Goal: Task Accomplishment & Management: Manage account settings

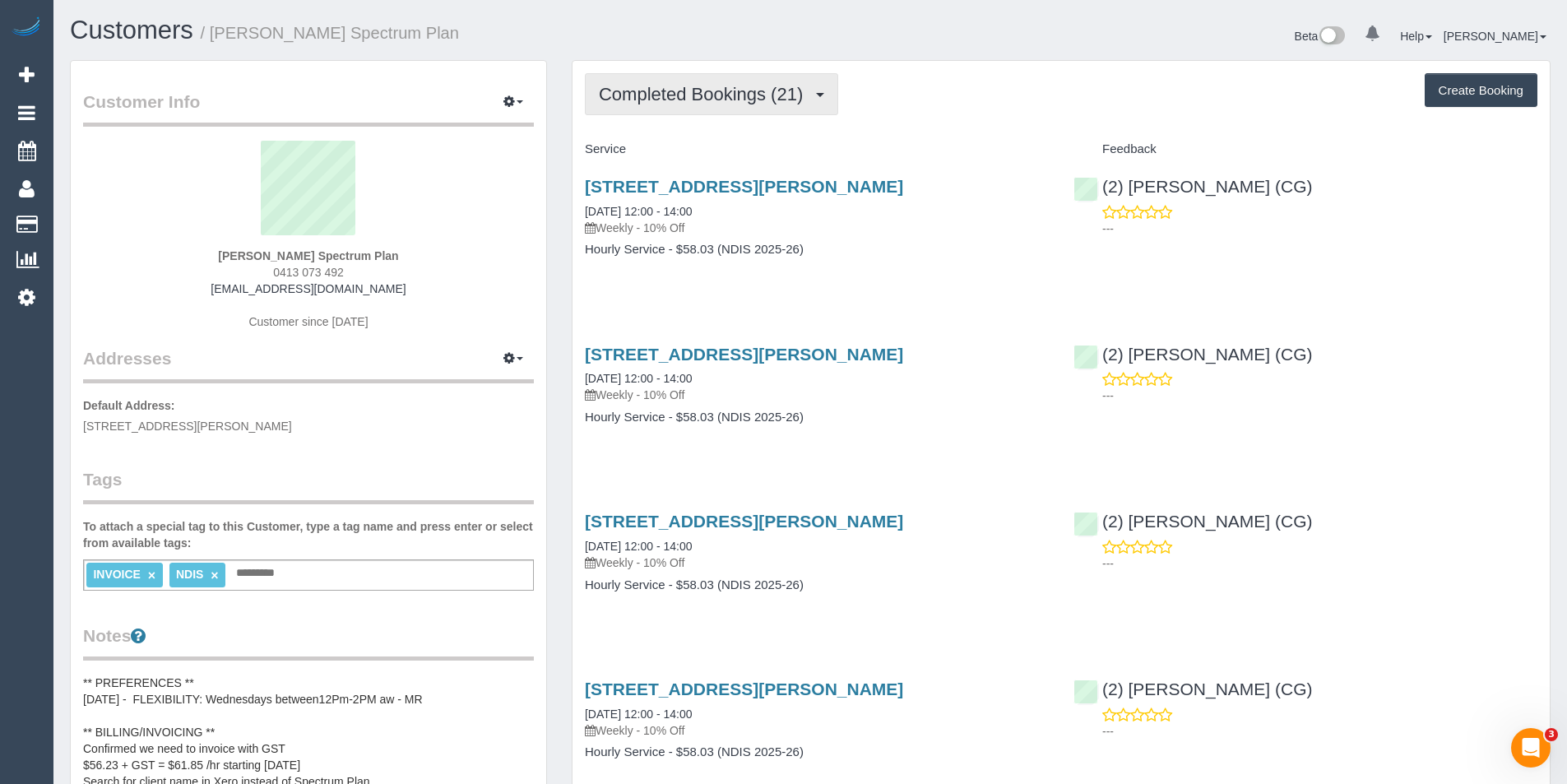
click at [759, 95] on span "Completed Bookings (21)" at bounding box center [706, 94] width 213 height 21
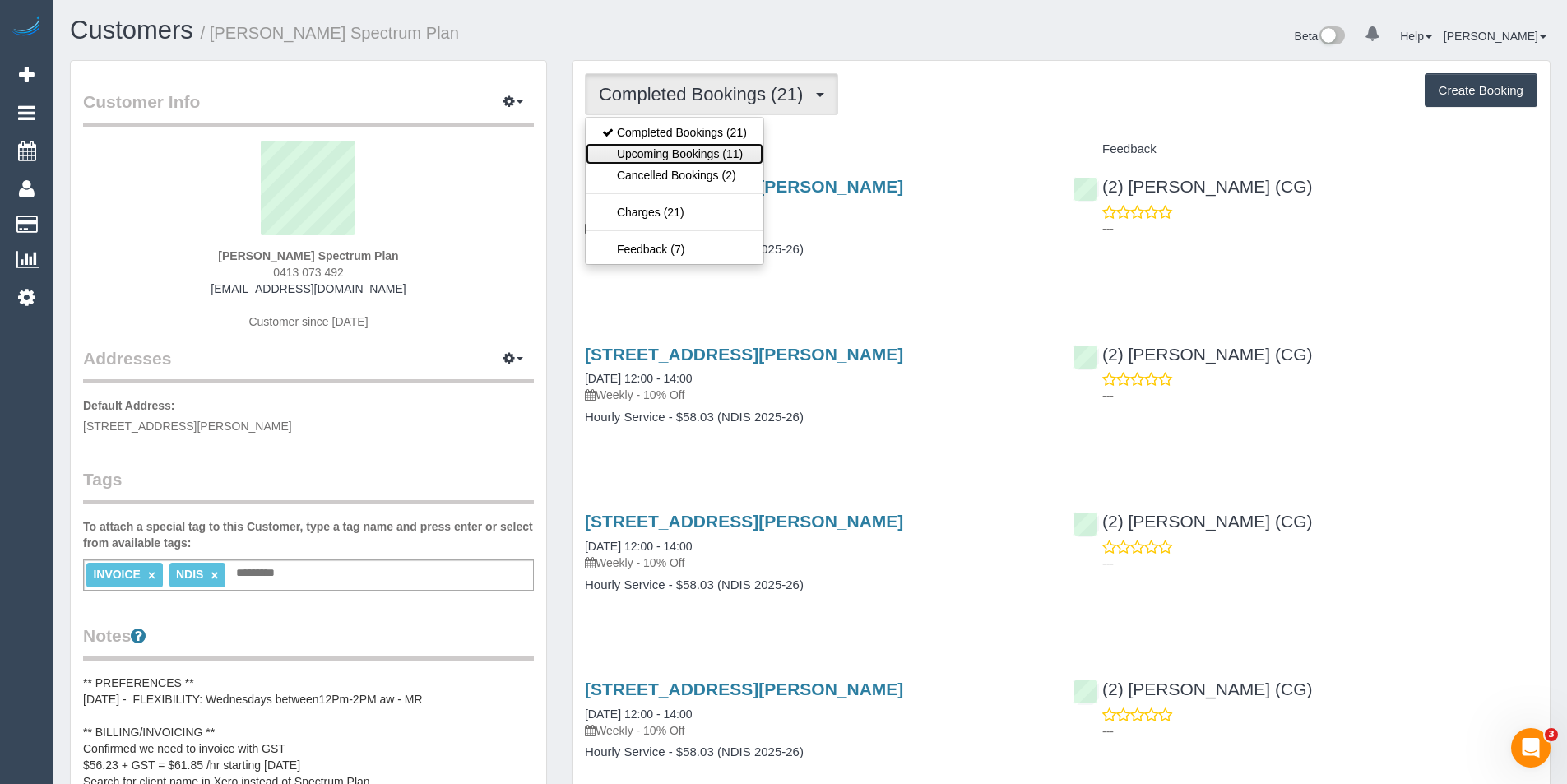
drag, startPoint x: 749, startPoint y: 145, endPoint x: 753, endPoint y: 156, distance: 11.7
click at [749, 145] on link "Upcoming Bookings (11)" at bounding box center [674, 154] width 178 height 22
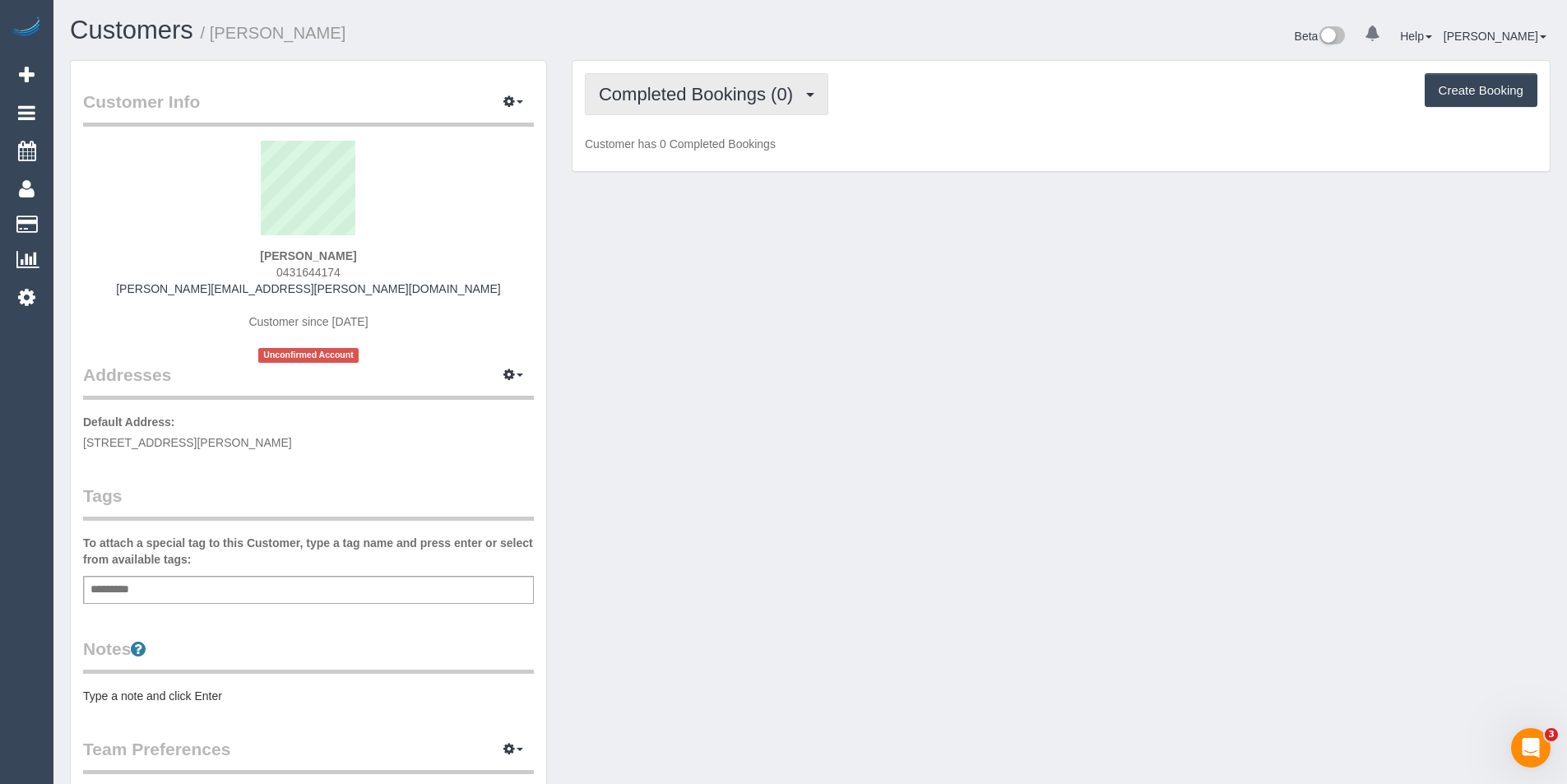
click at [775, 89] on span "Completed Bookings (0)" at bounding box center [700, 94] width 202 height 21
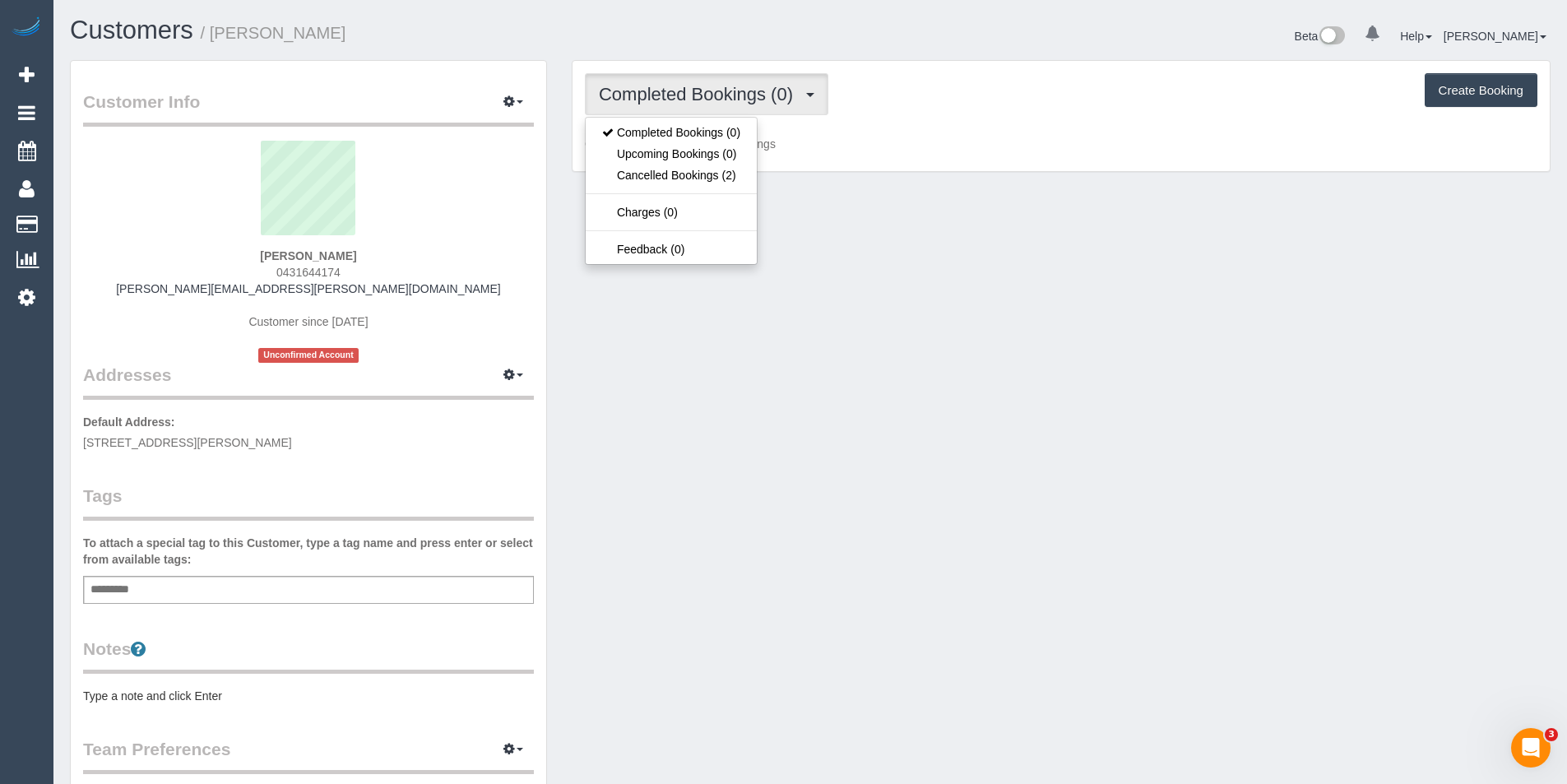
click at [935, 265] on div "Customer Info Edit Contact Info Send Message Email Preferences Special Sales Ta…" at bounding box center [810, 610] width 1505 height 1102
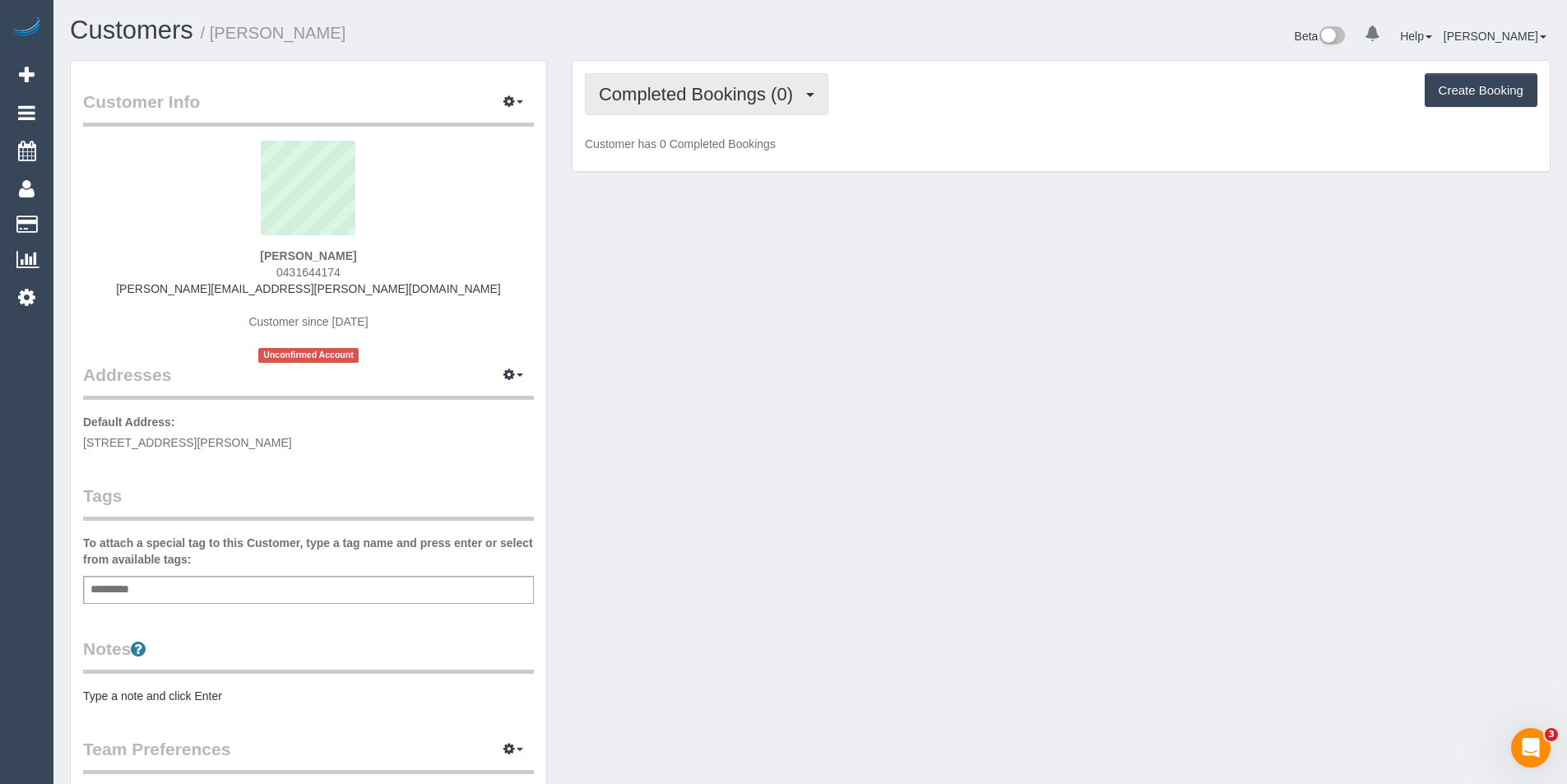
click at [707, 95] on span "Completed Bookings (0)" at bounding box center [700, 94] width 202 height 21
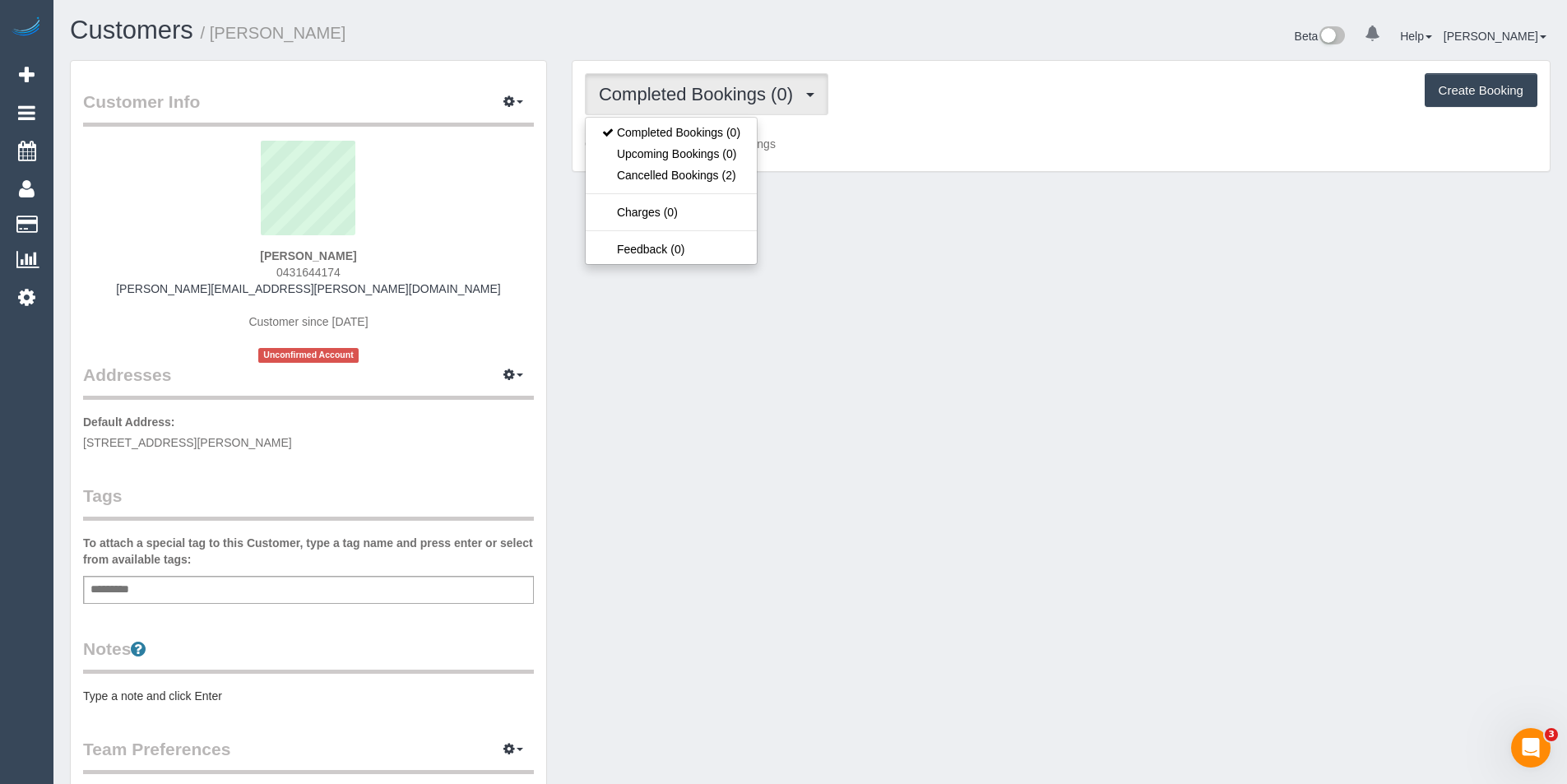
click at [833, 232] on div "Customer Info Edit Contact Info Send Message Email Preferences Special Sales Ta…" at bounding box center [810, 610] width 1505 height 1102
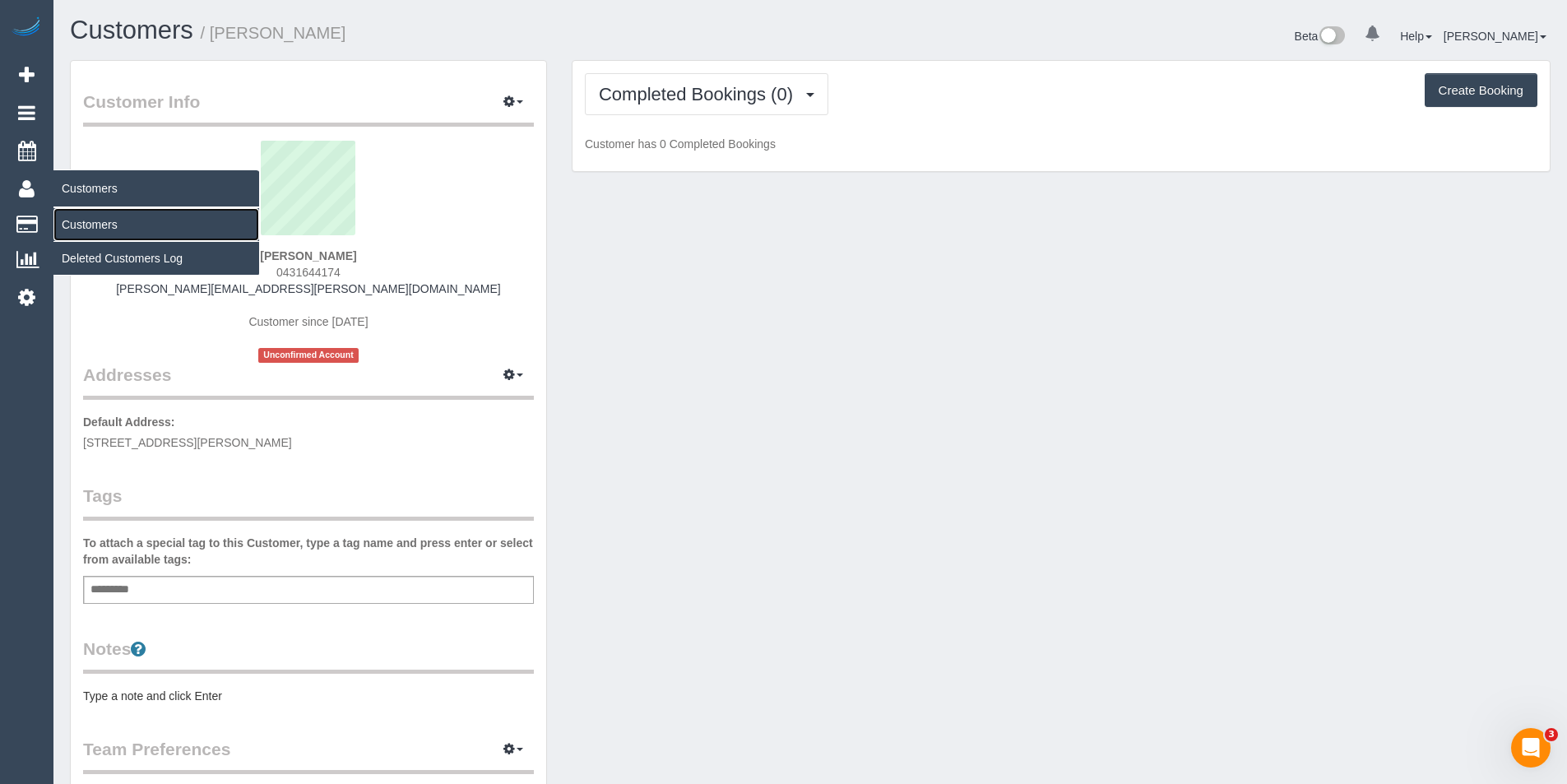
click at [102, 219] on link "Customers" at bounding box center [156, 224] width 206 height 33
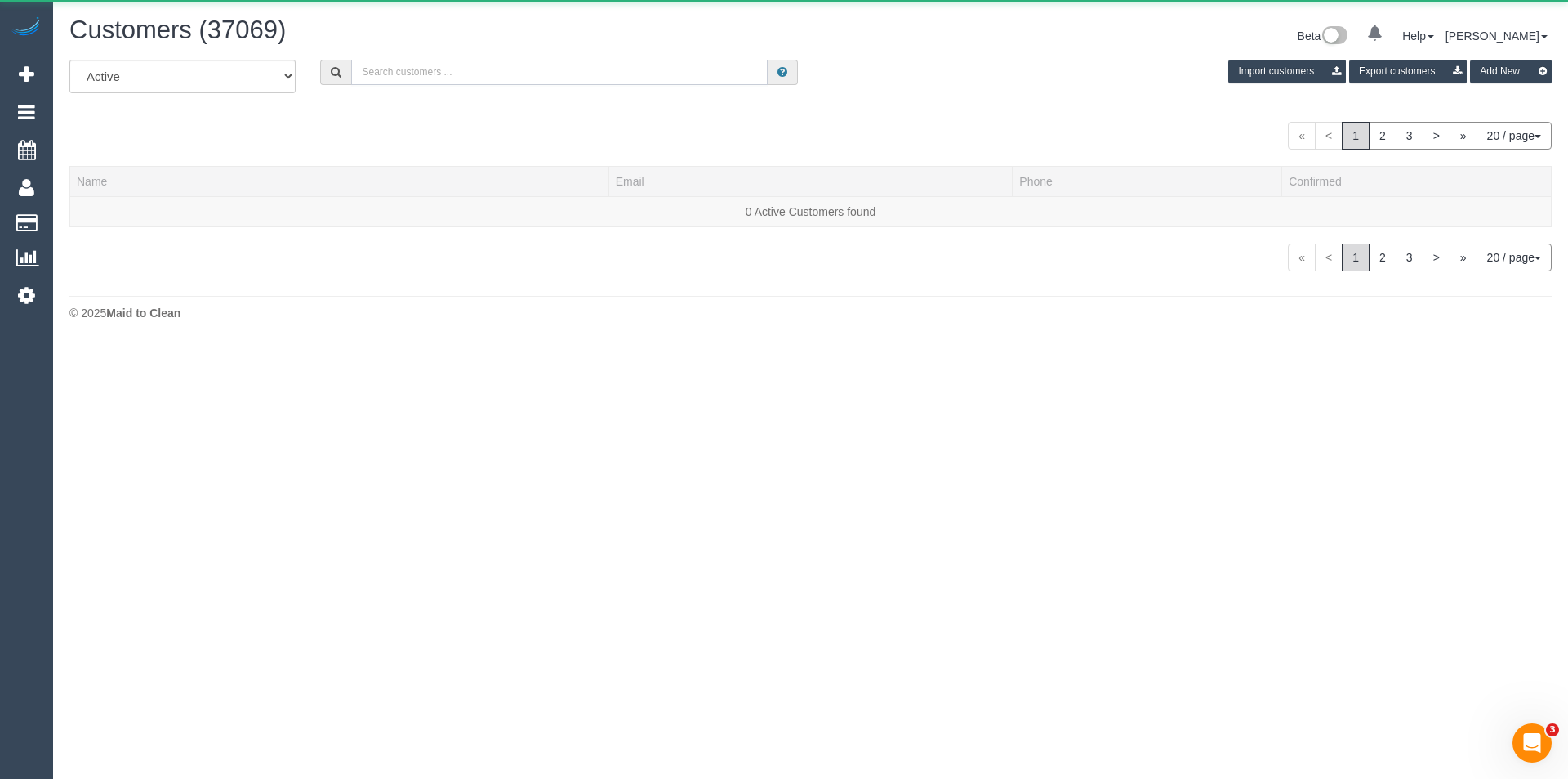
click at [581, 71] on input "text" at bounding box center [560, 72] width 417 height 25
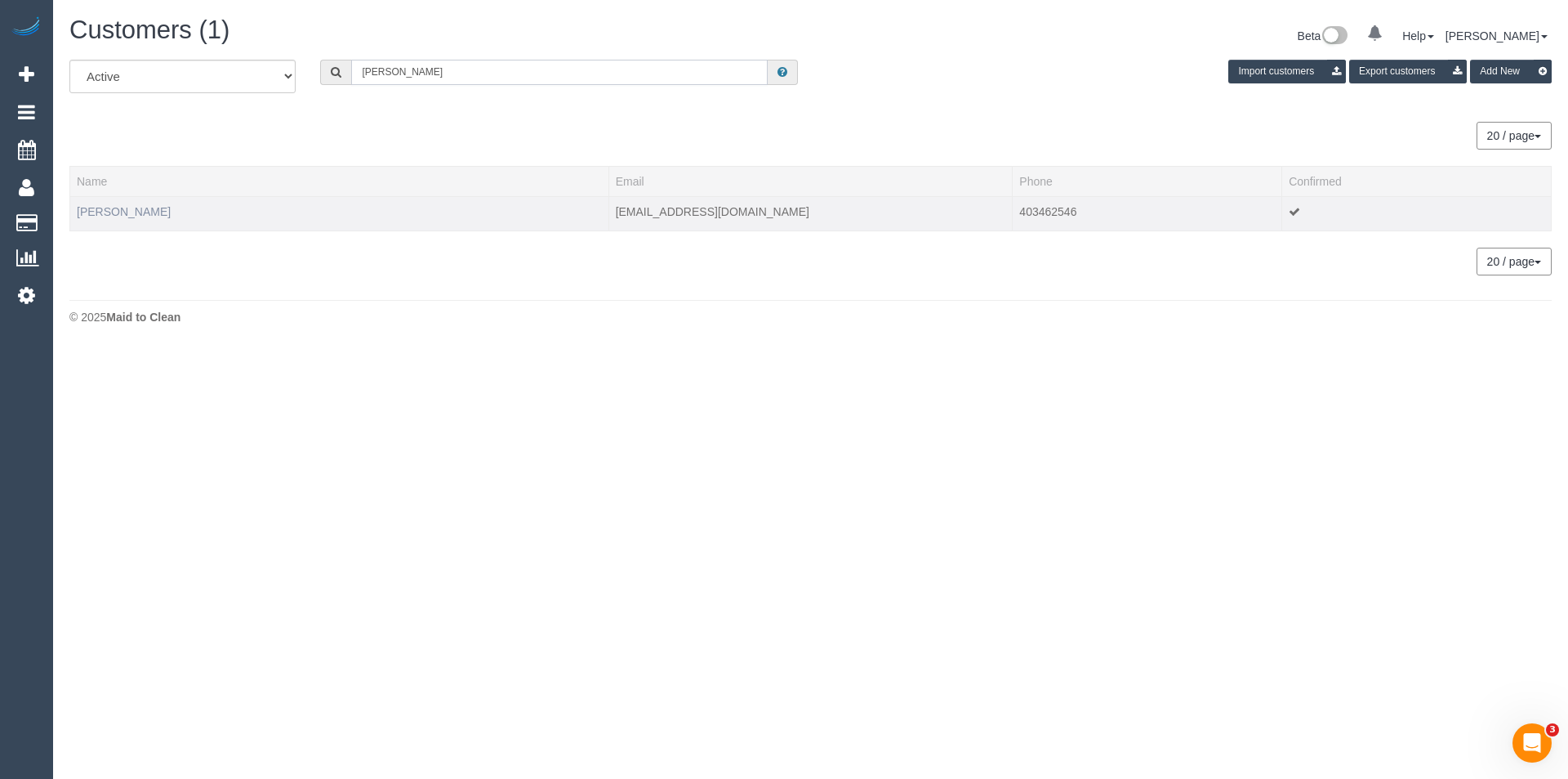
type input "Simone crick"
click at [124, 205] on link "Simone Crick" at bounding box center [124, 211] width 94 height 13
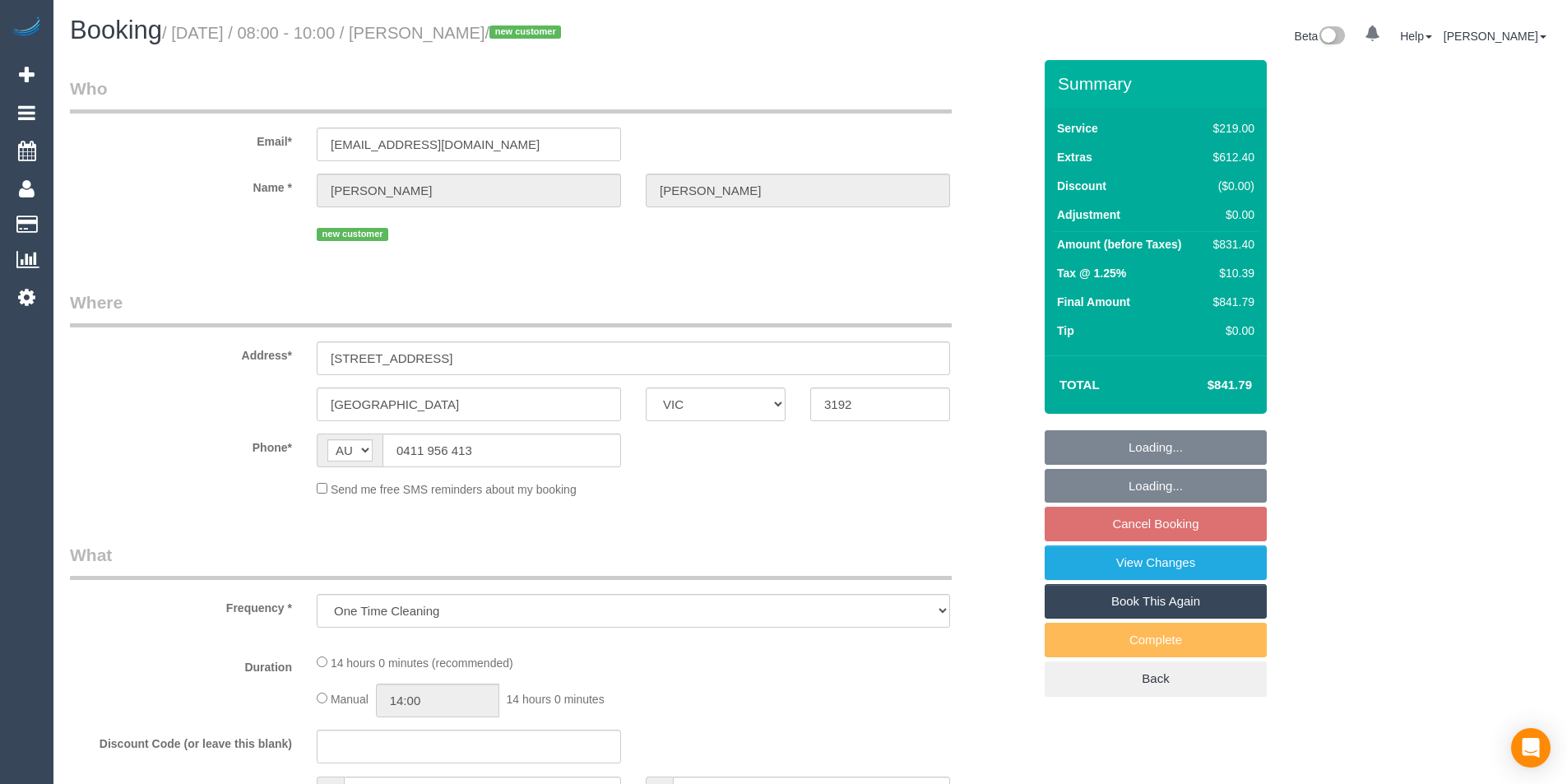
select select "VIC"
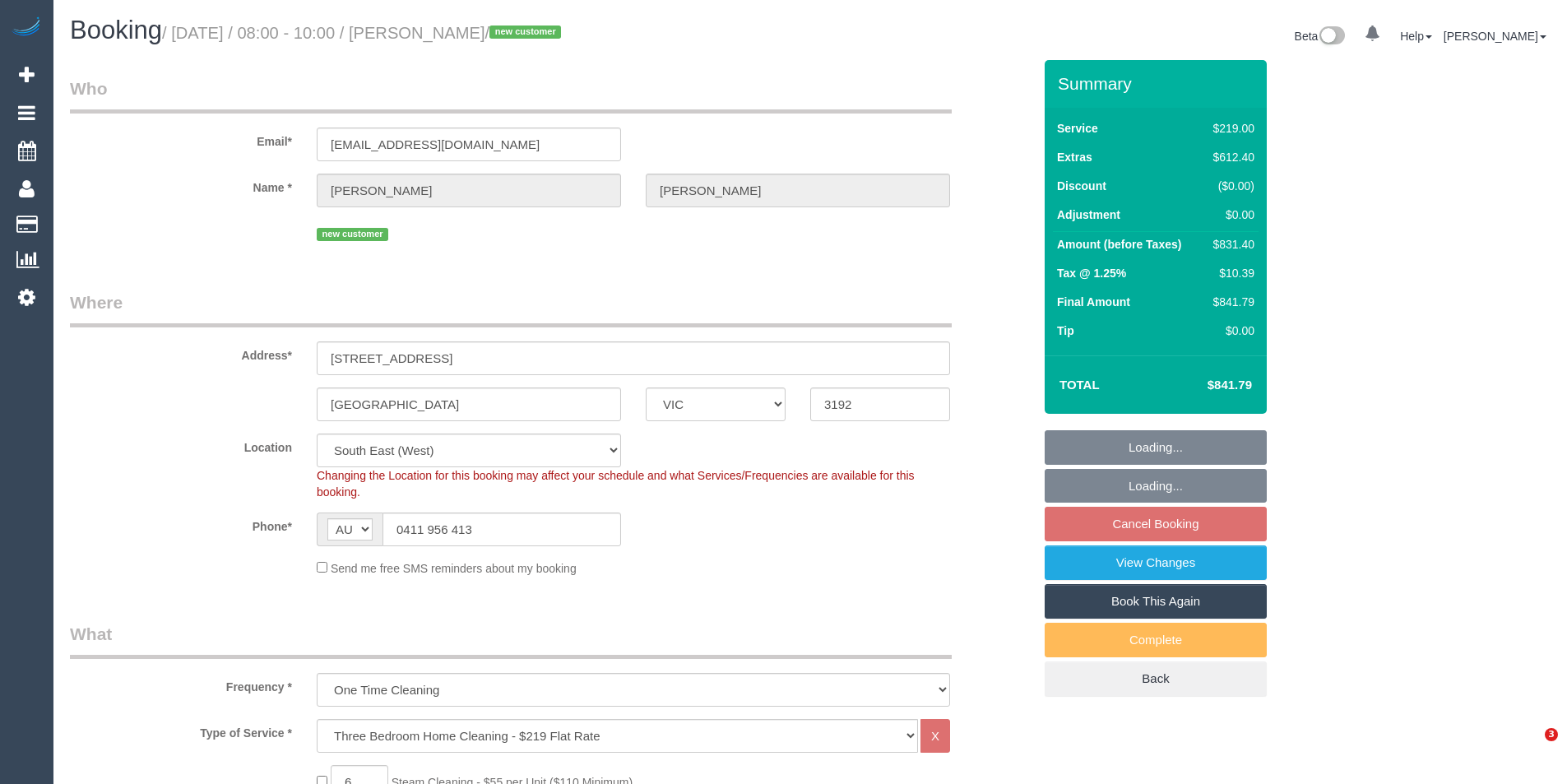
select select "string:stripe-pm_1RvQub2GScqysDRVZhmrUmH5"
select select "number:28"
select select "number:15"
select select "number:18"
select select "number:24"
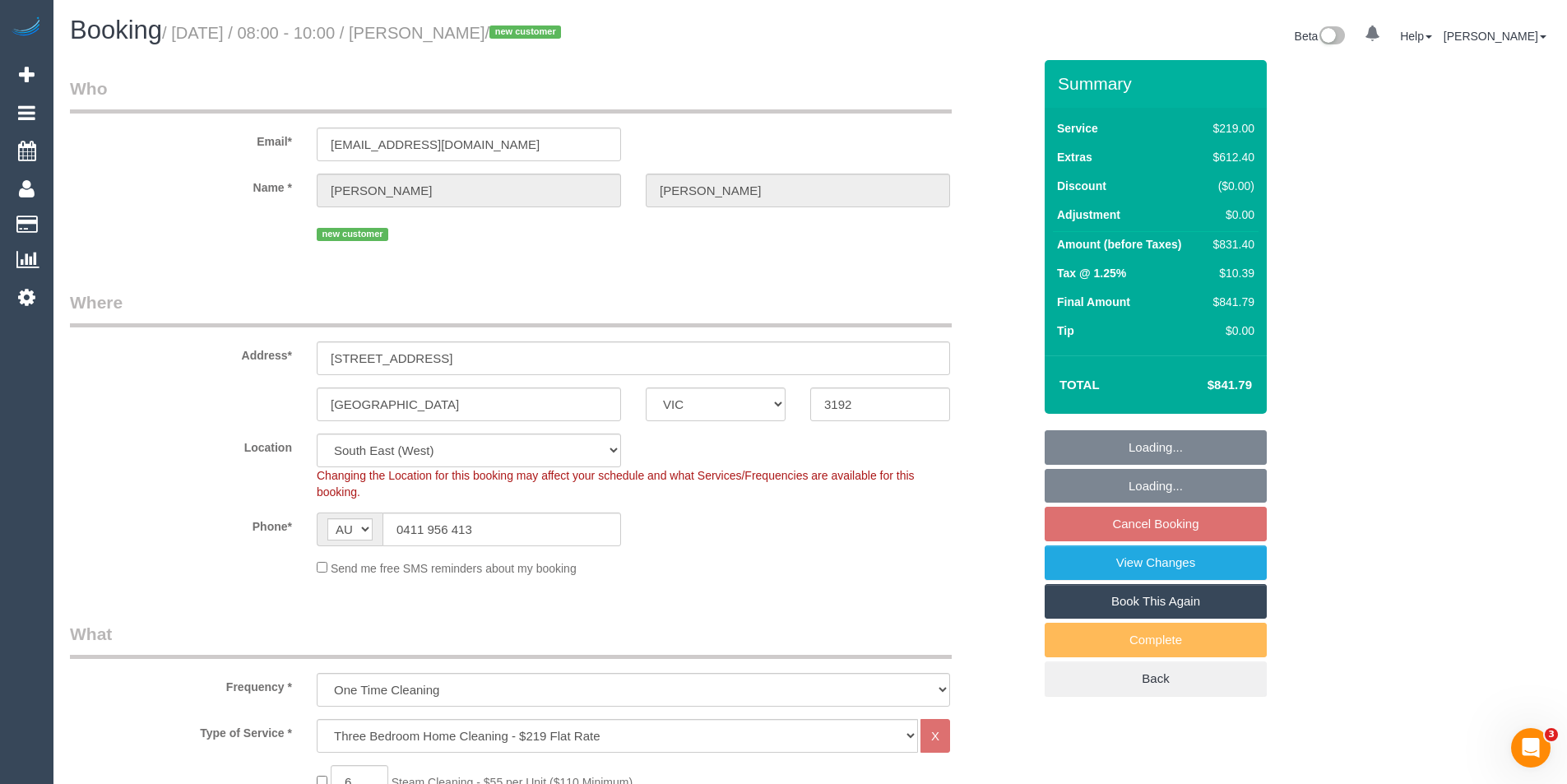
select select "number:26"
select select "object:1296"
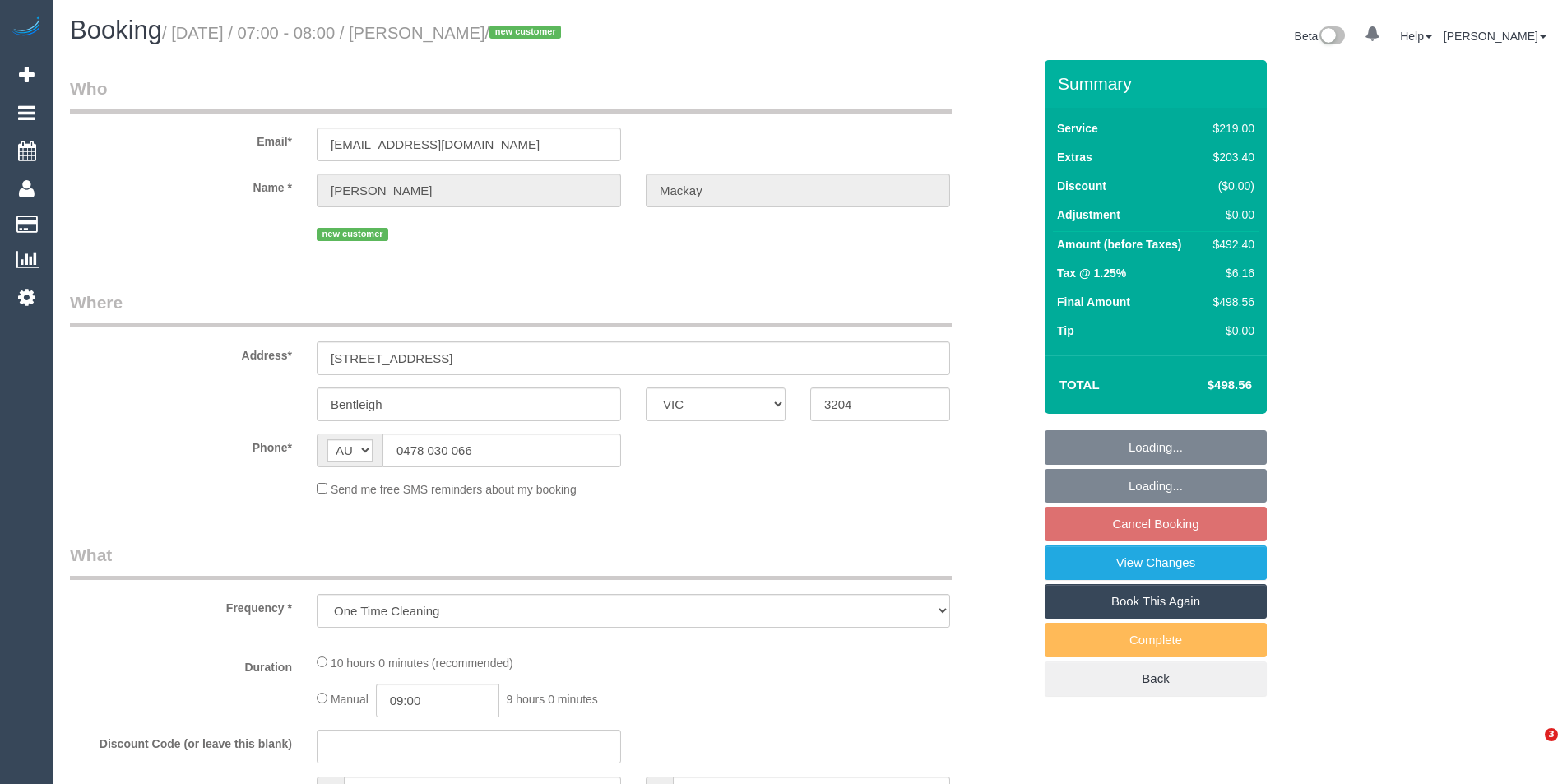
select select "VIC"
select select "string:stripe-pm_1Rv7BG2GScqysDRV0nXAcGxX"
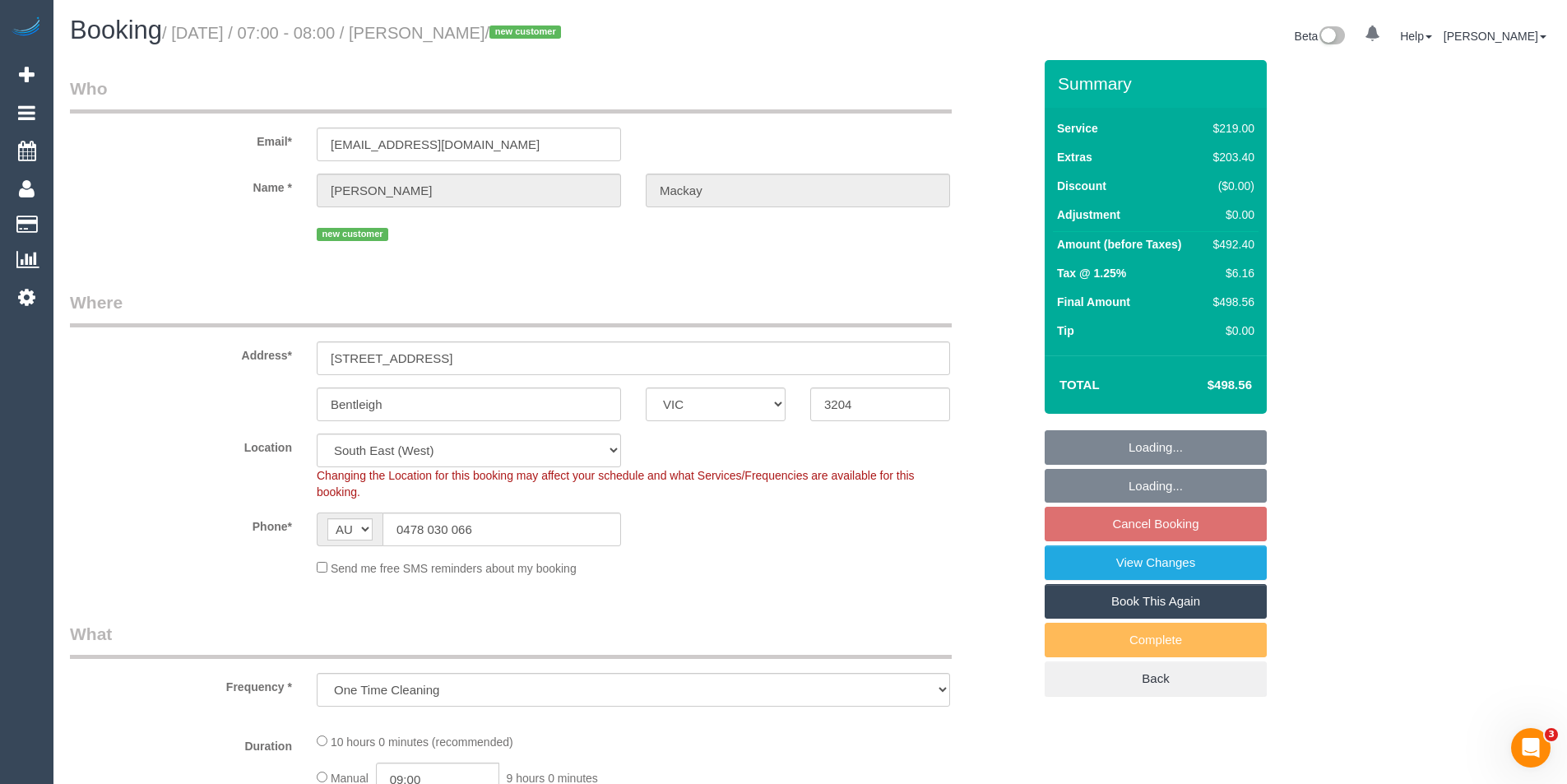
select select "object:741"
select select "number:28"
select select "number:15"
select select "number:19"
select select "number:36"
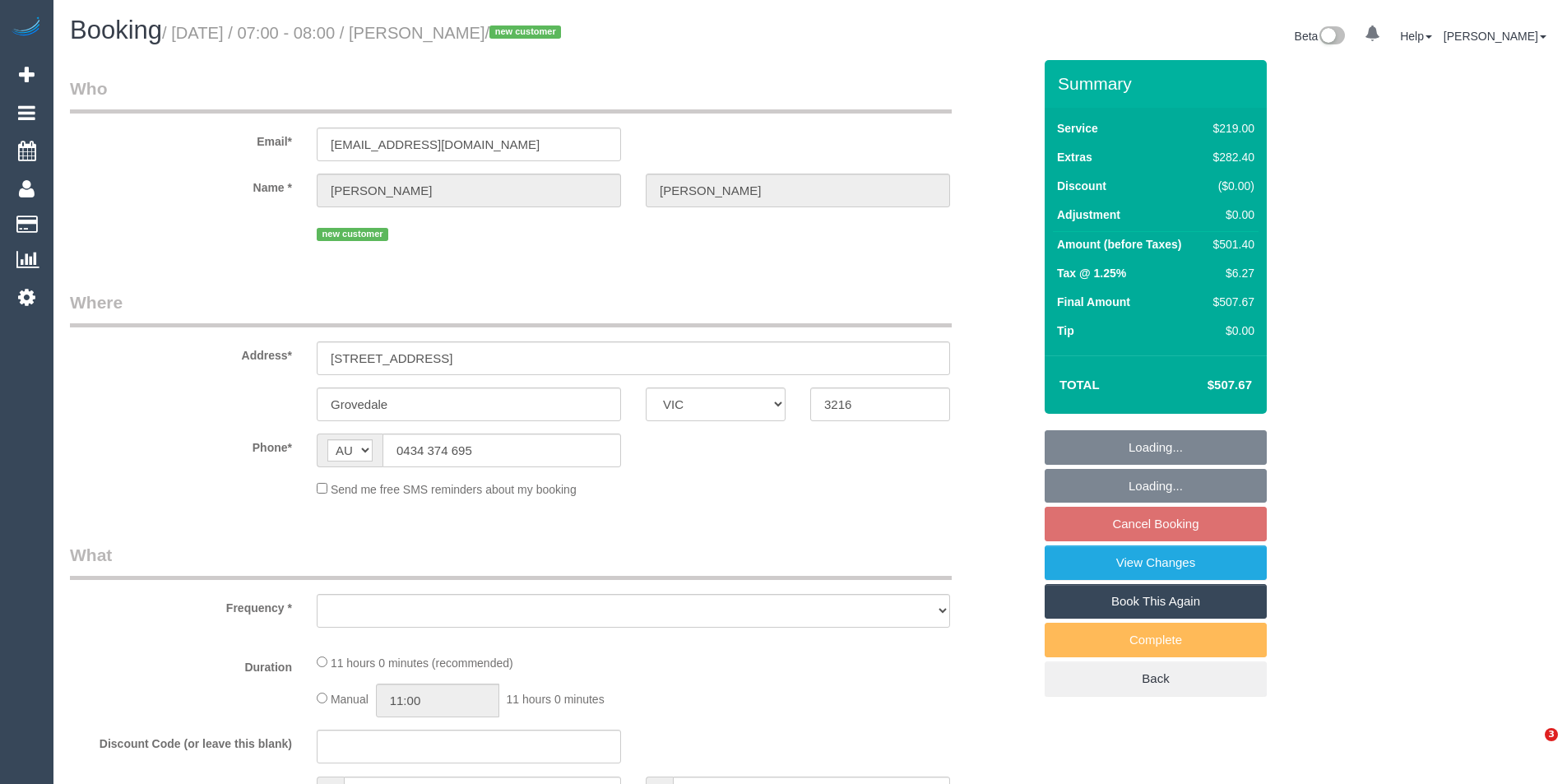
select select "VIC"
select select "string:stripe-pm_1RxgvT2GScqysDRVSSs6f3TT"
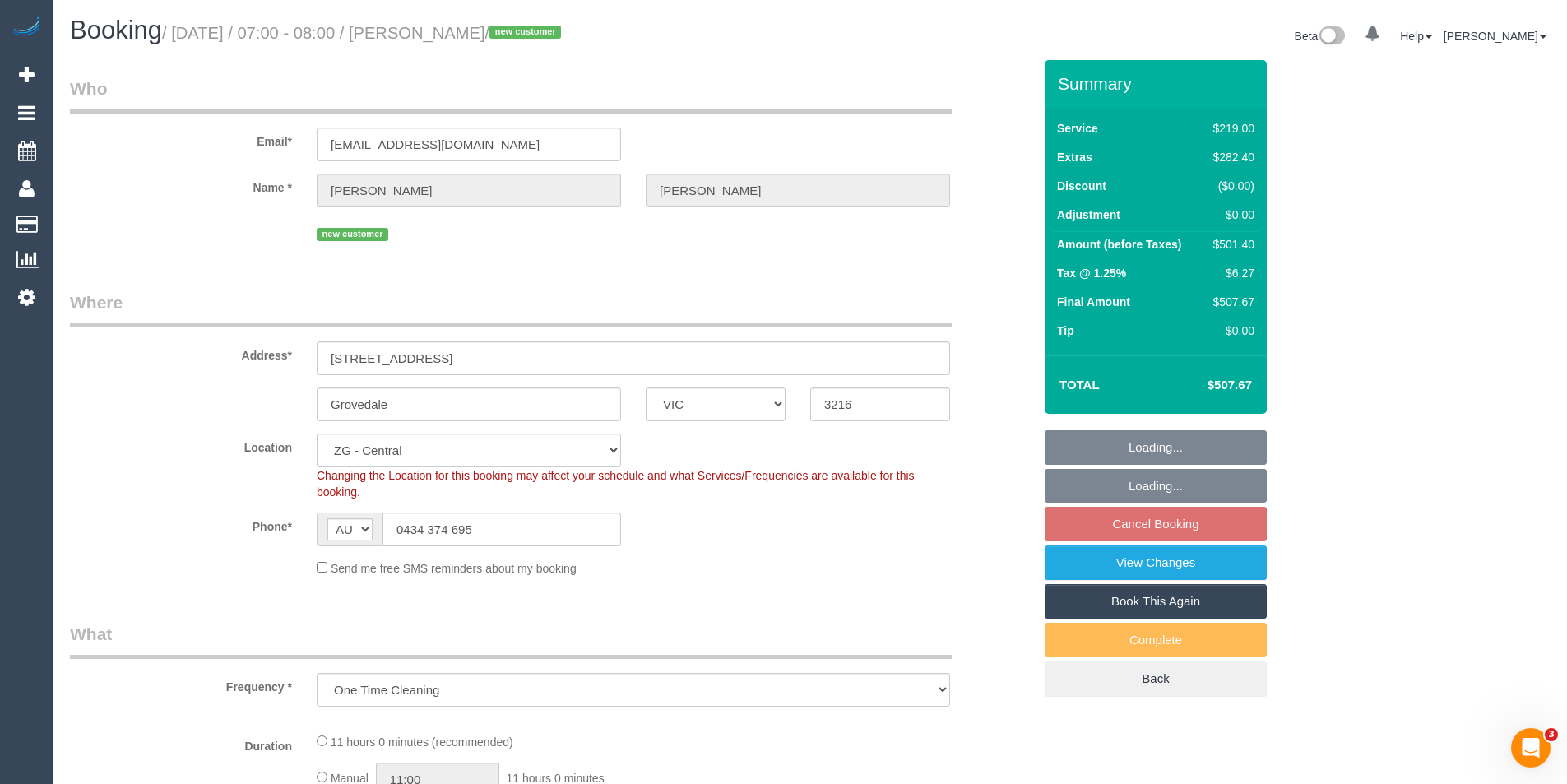
select select "object:589"
select select "spot1"
select select "number:28"
select select "number:17"
select select "number:19"
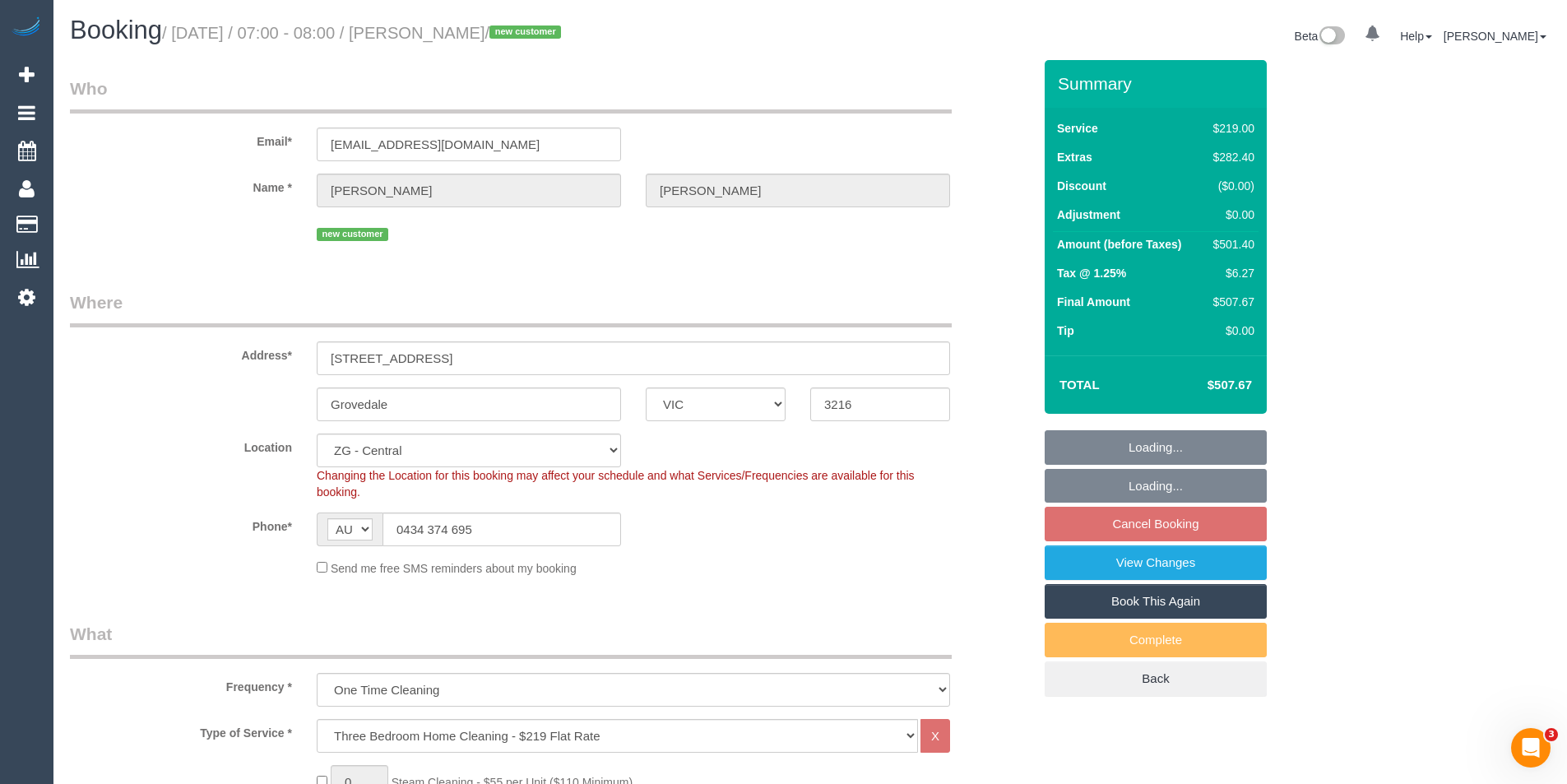
select select "number:22"
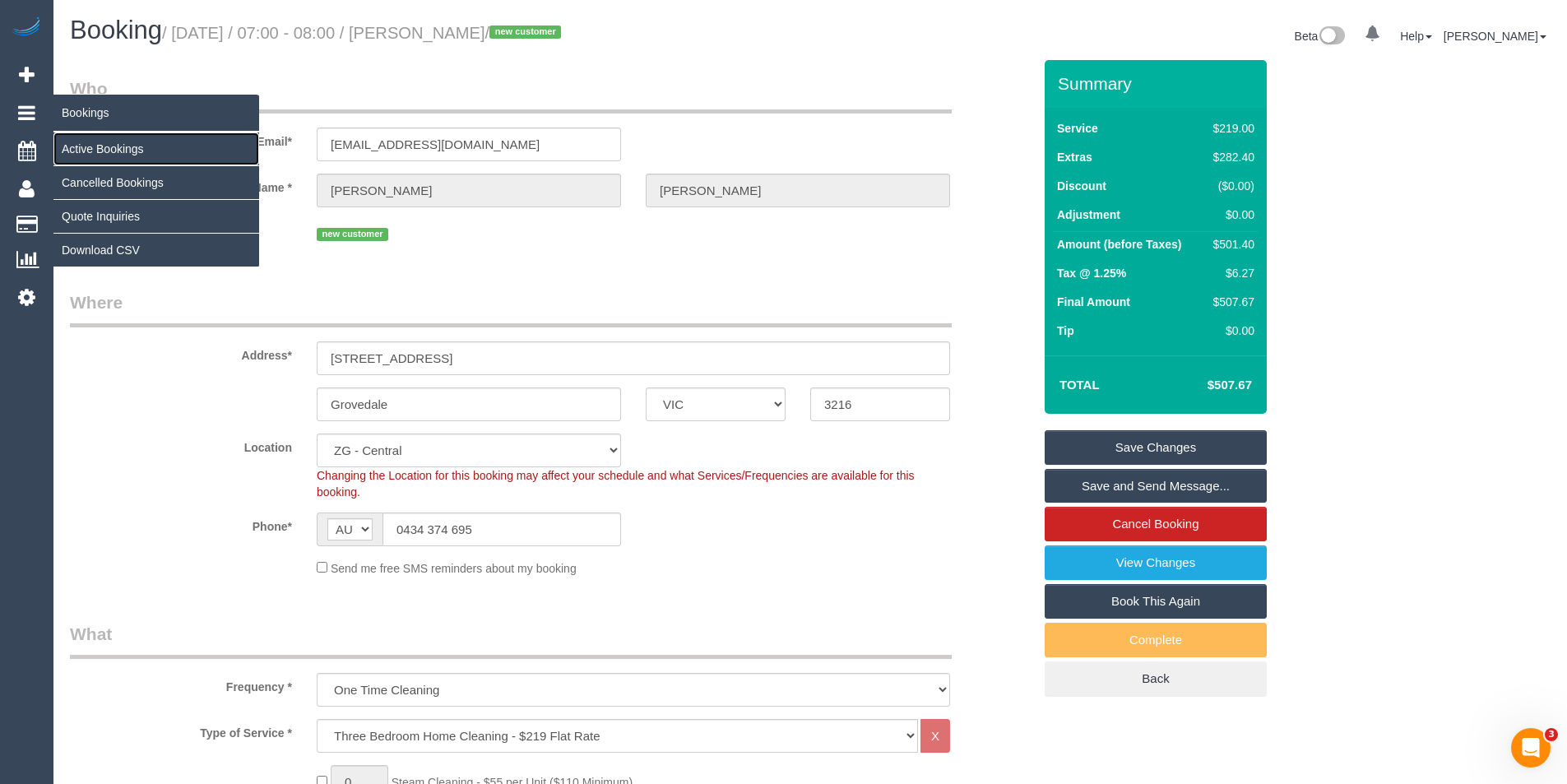
click at [116, 144] on link "Active Bookings" at bounding box center [156, 148] width 206 height 33
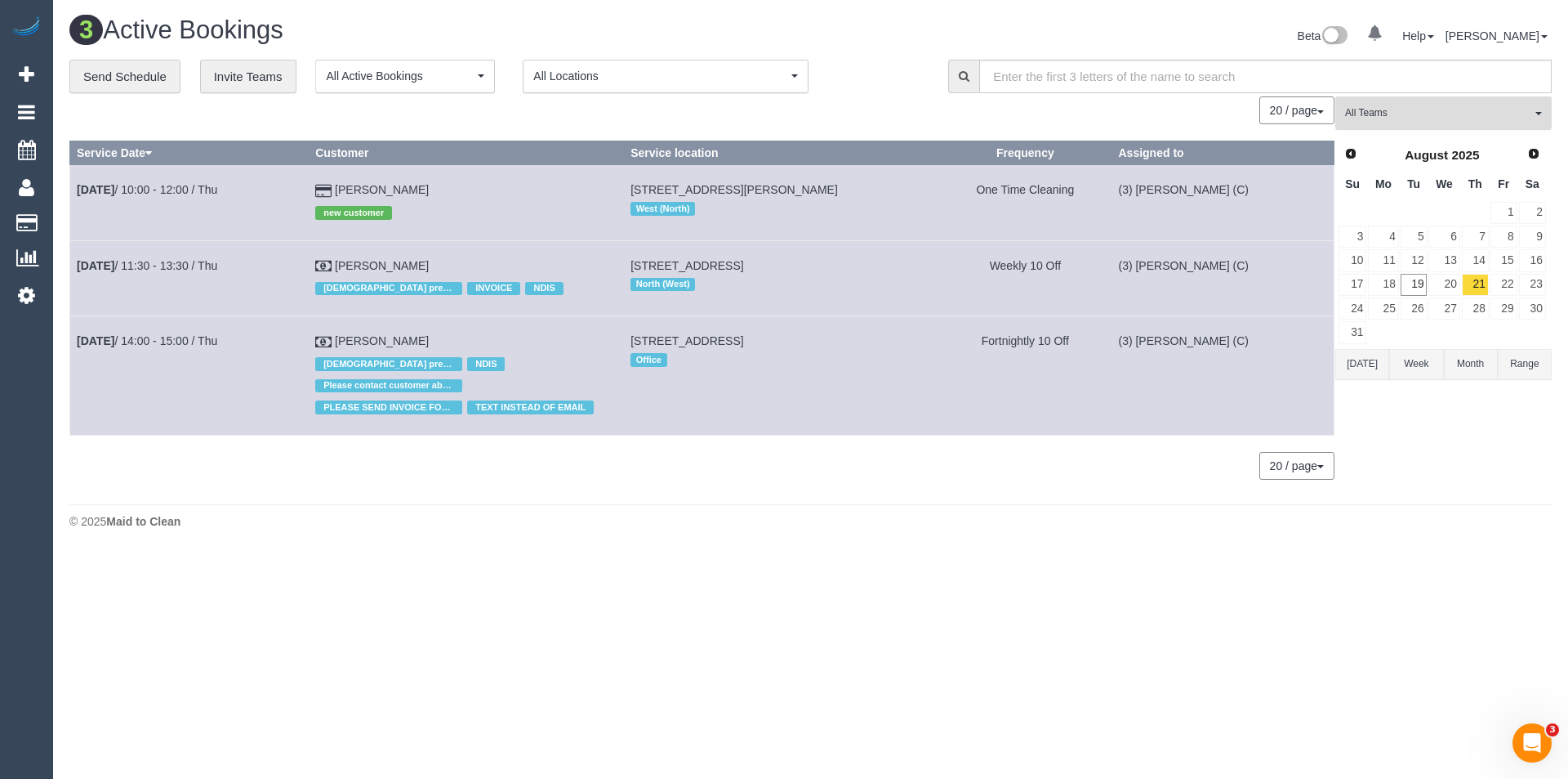
click at [1361, 125] on button "All Teams" at bounding box center [1444, 113] width 217 height 34
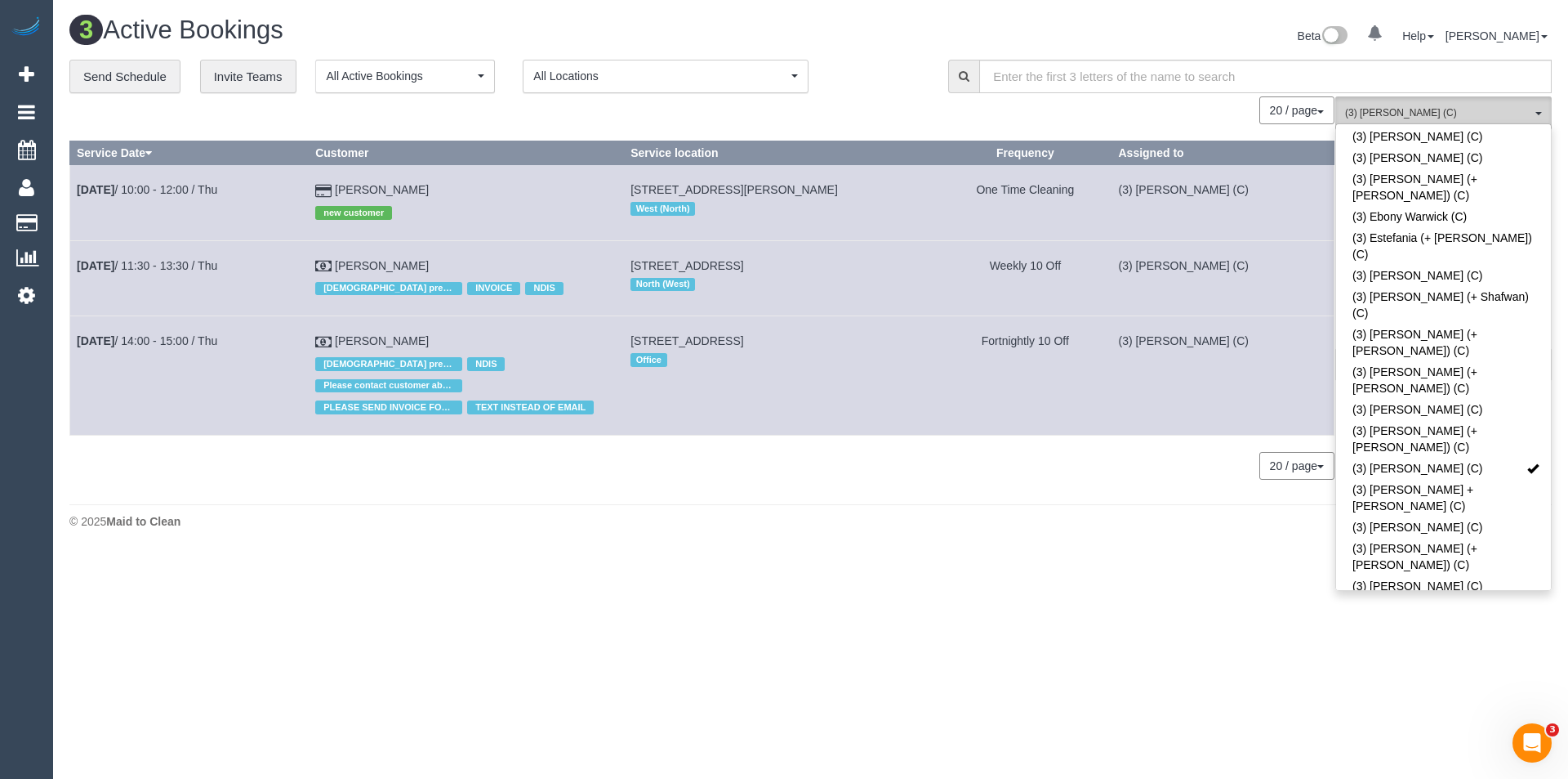
scroll to position [2533, 0]
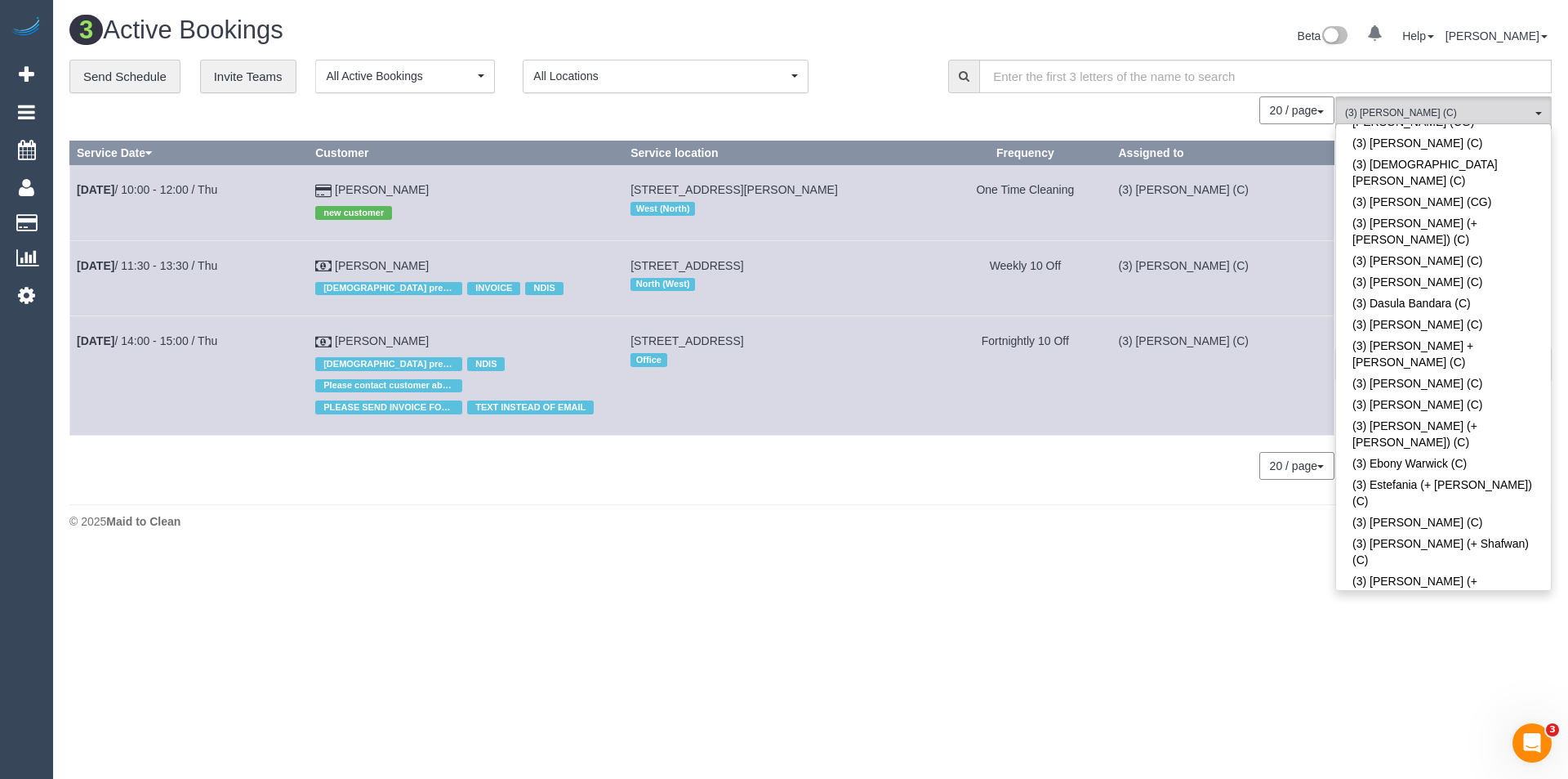
click at [1414, 704] on link "(3) Goswin Kanta (C)" at bounding box center [1444, 715] width 215 height 22
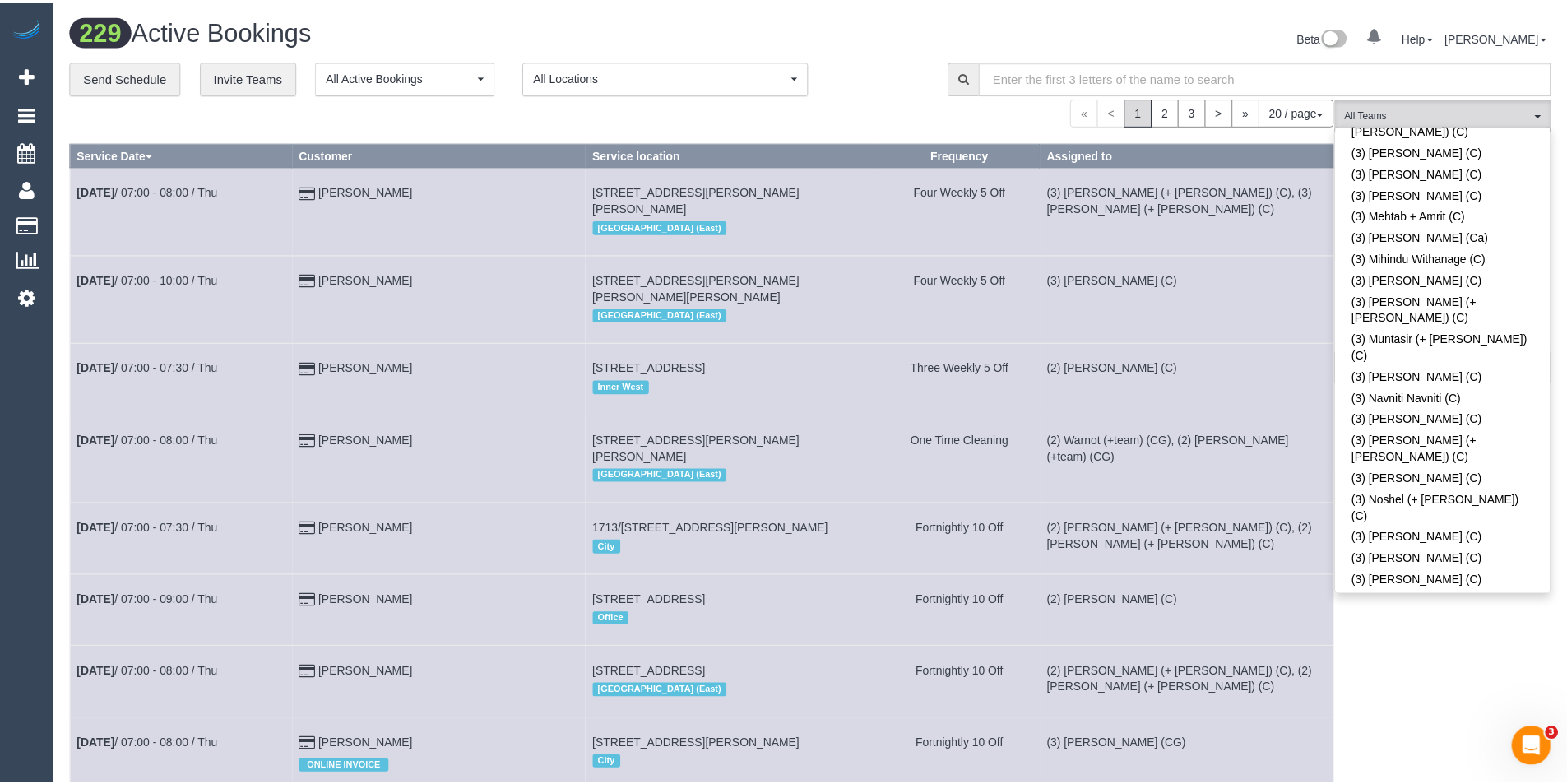
scroll to position [4112, 0]
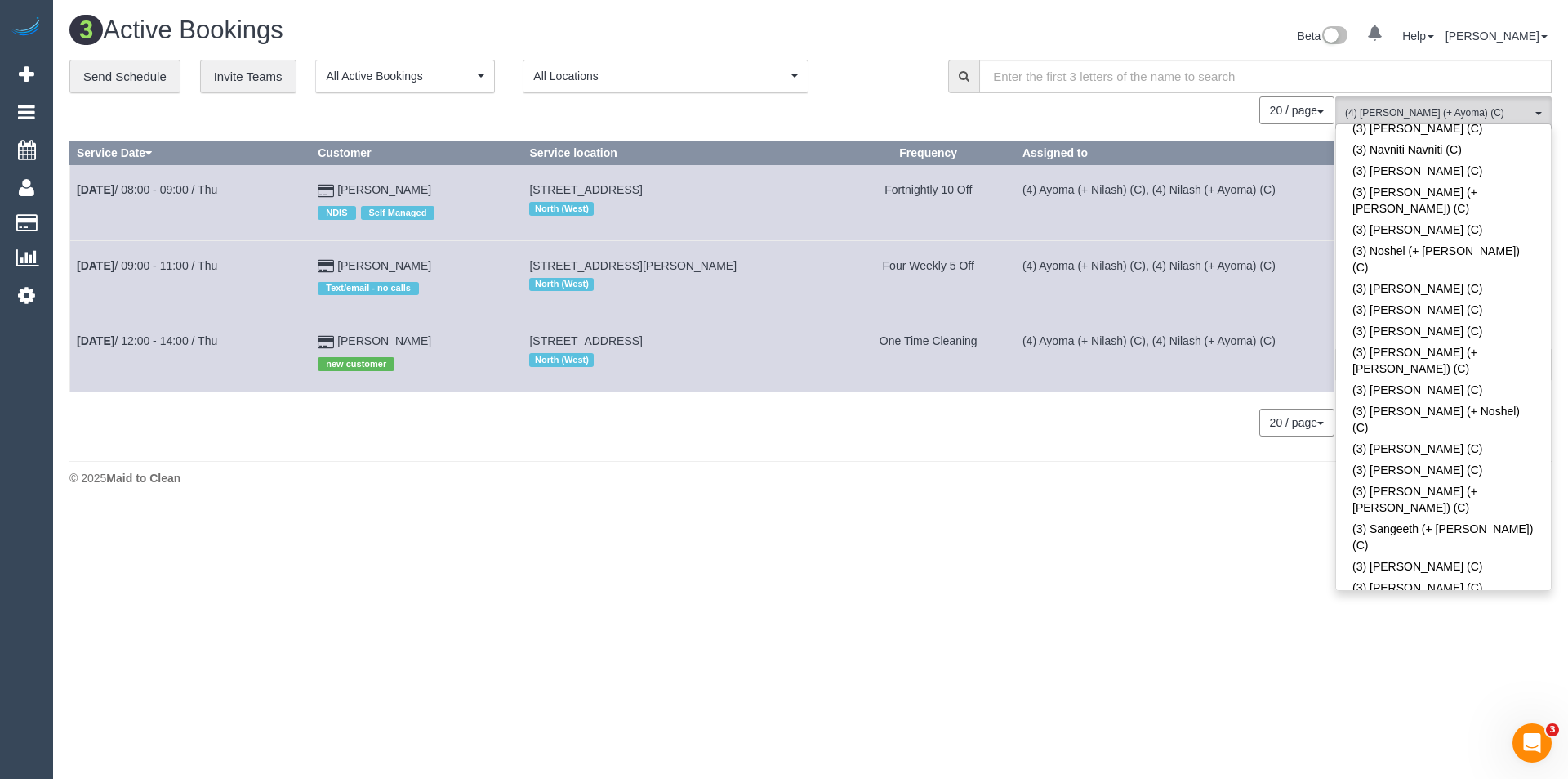
click at [1228, 501] on div "3 Active Bookings Beta 0 Your Notifications You have 0 alerts Help Help Docs Ta…" at bounding box center [810, 255] width 1515 height 510
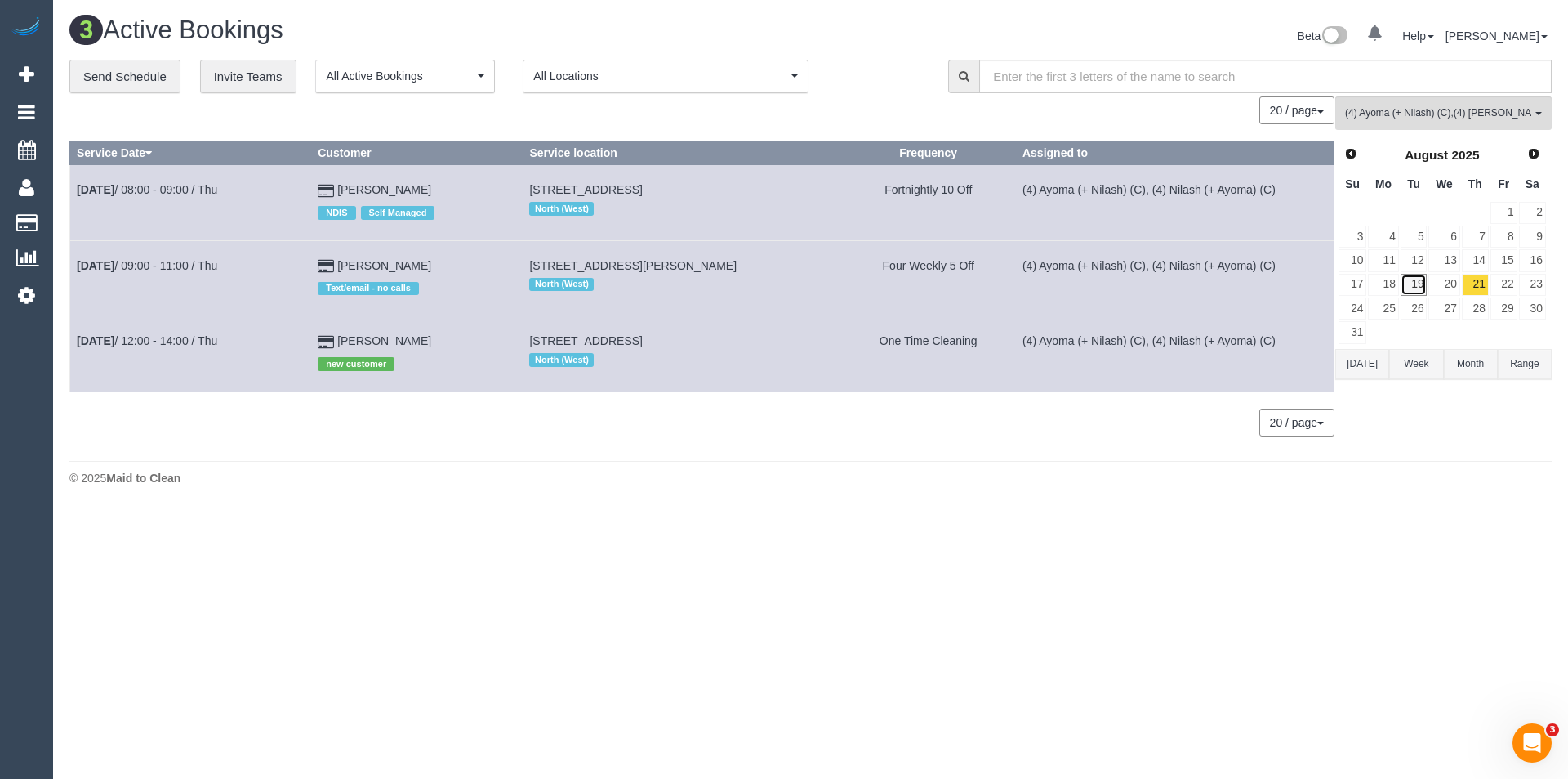
click at [1425, 281] on link "19" at bounding box center [1414, 284] width 27 height 22
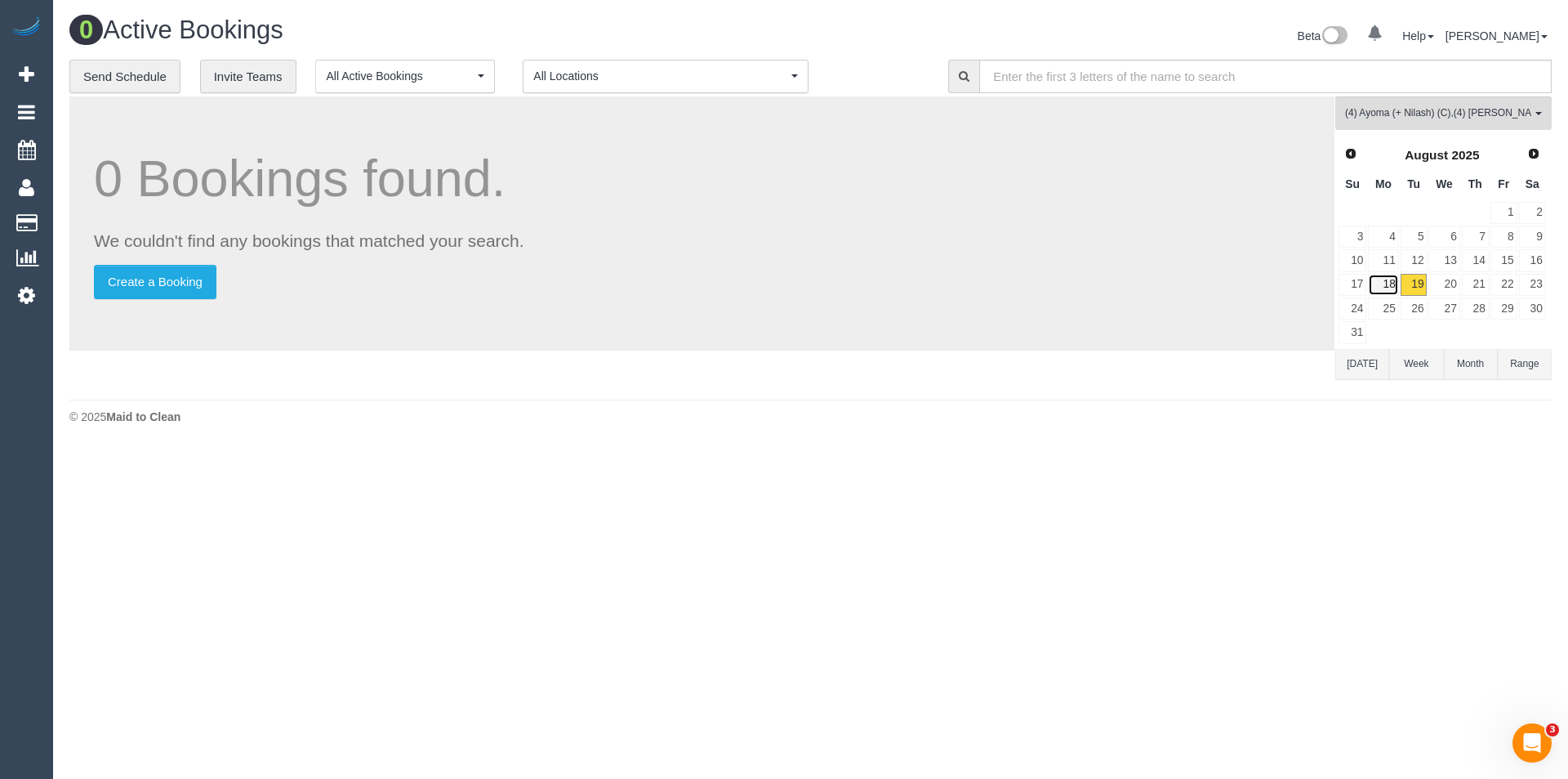
click at [1395, 284] on link "18" at bounding box center [1383, 284] width 30 height 22
click at [1421, 283] on link "19" at bounding box center [1414, 284] width 27 height 22
click at [35, 307] on link "Settings" at bounding box center [26, 295] width 53 height 38
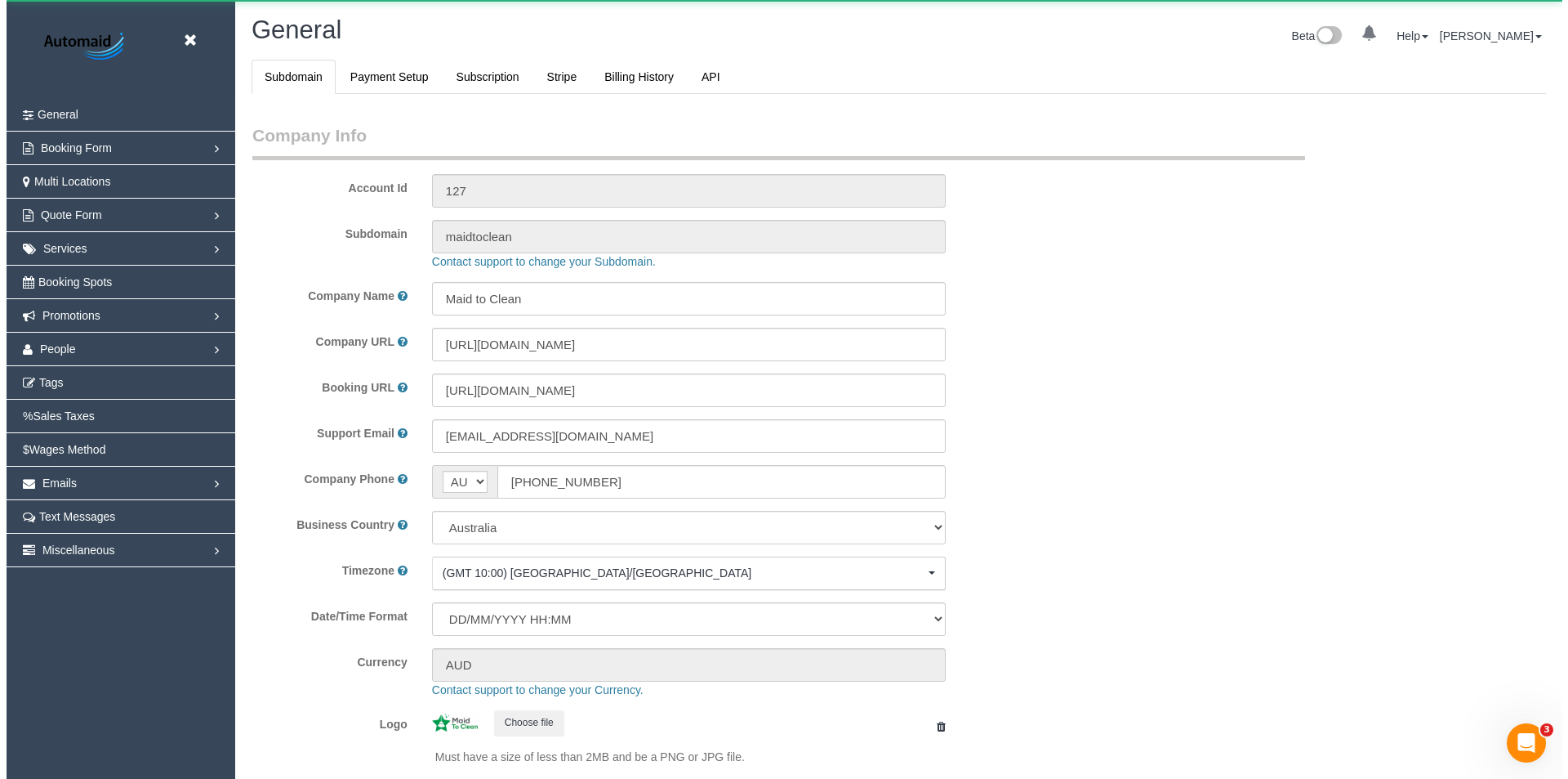
scroll to position [3703, 1556]
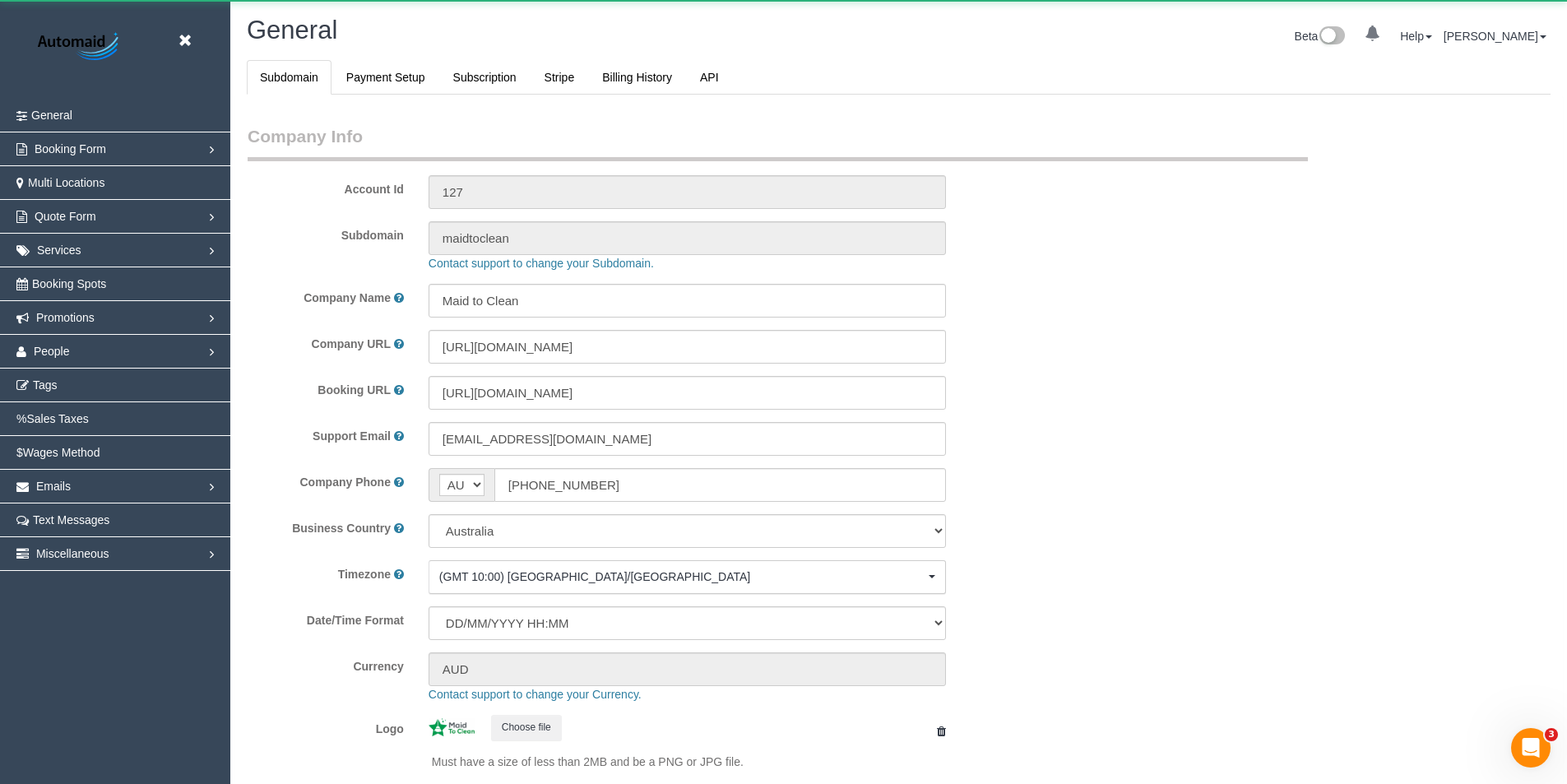
select select "1"
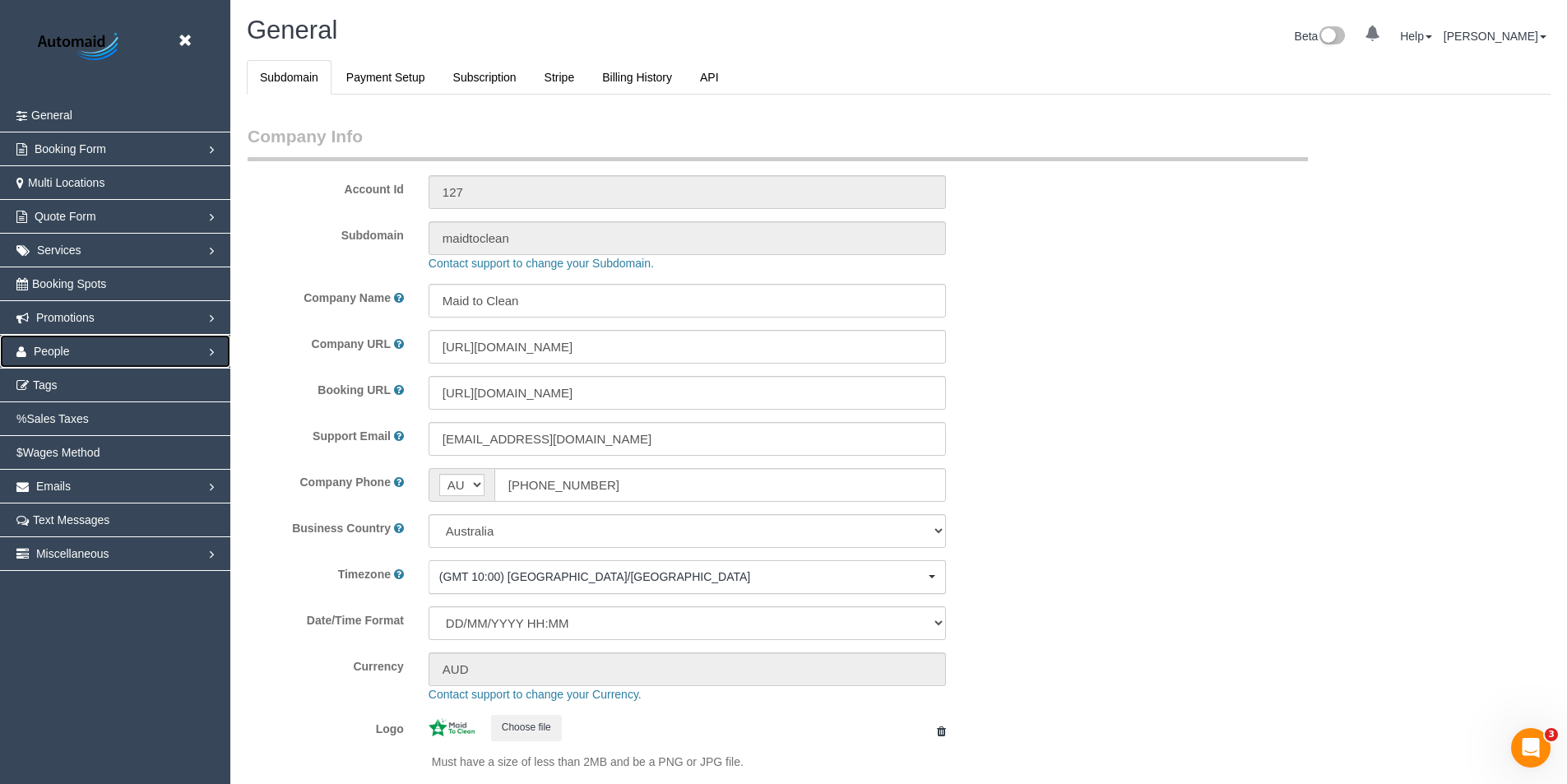
click at [45, 345] on span "People" at bounding box center [52, 351] width 36 height 13
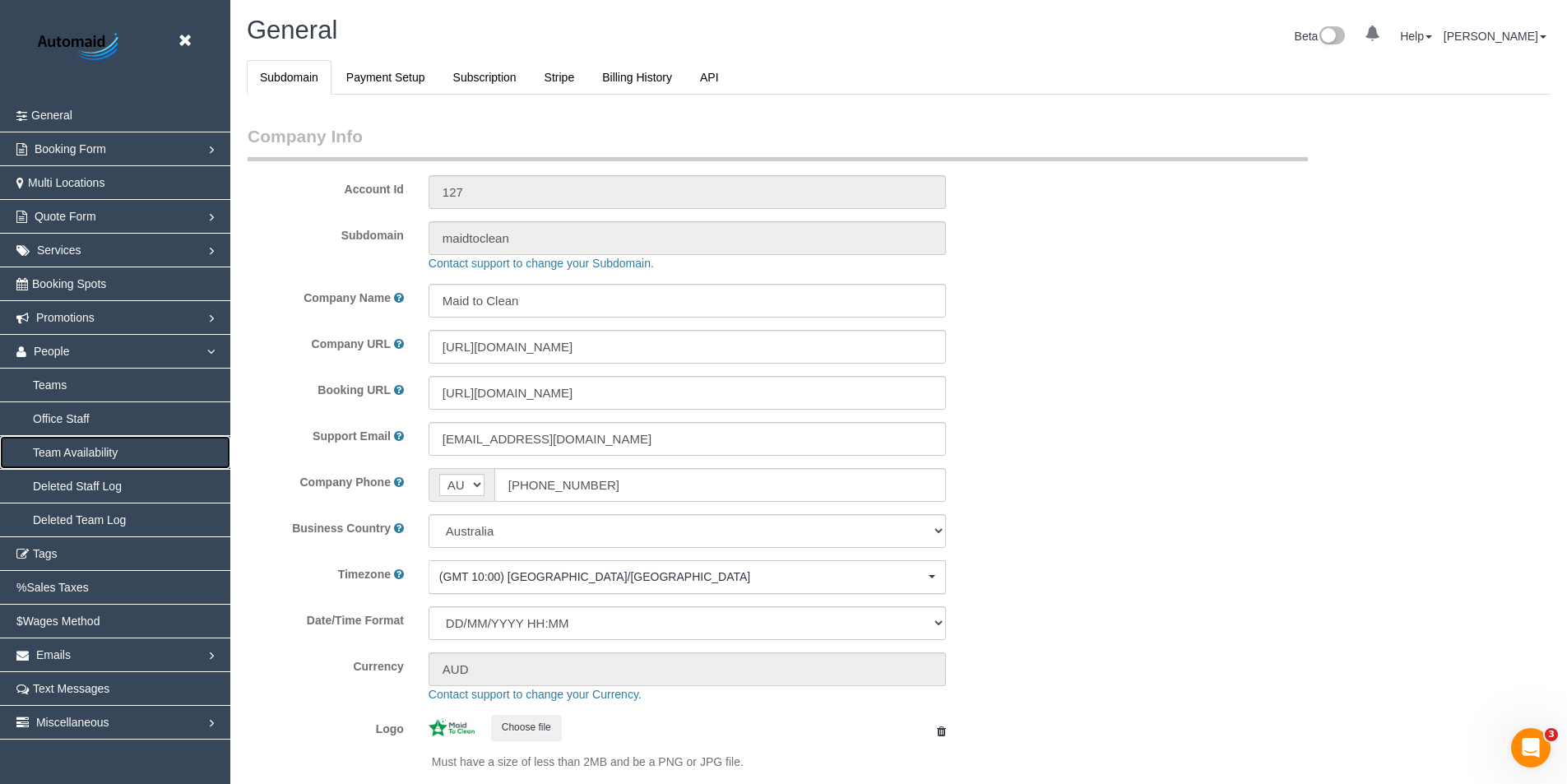
click at [76, 455] on link "Team Availability" at bounding box center [115, 452] width 231 height 33
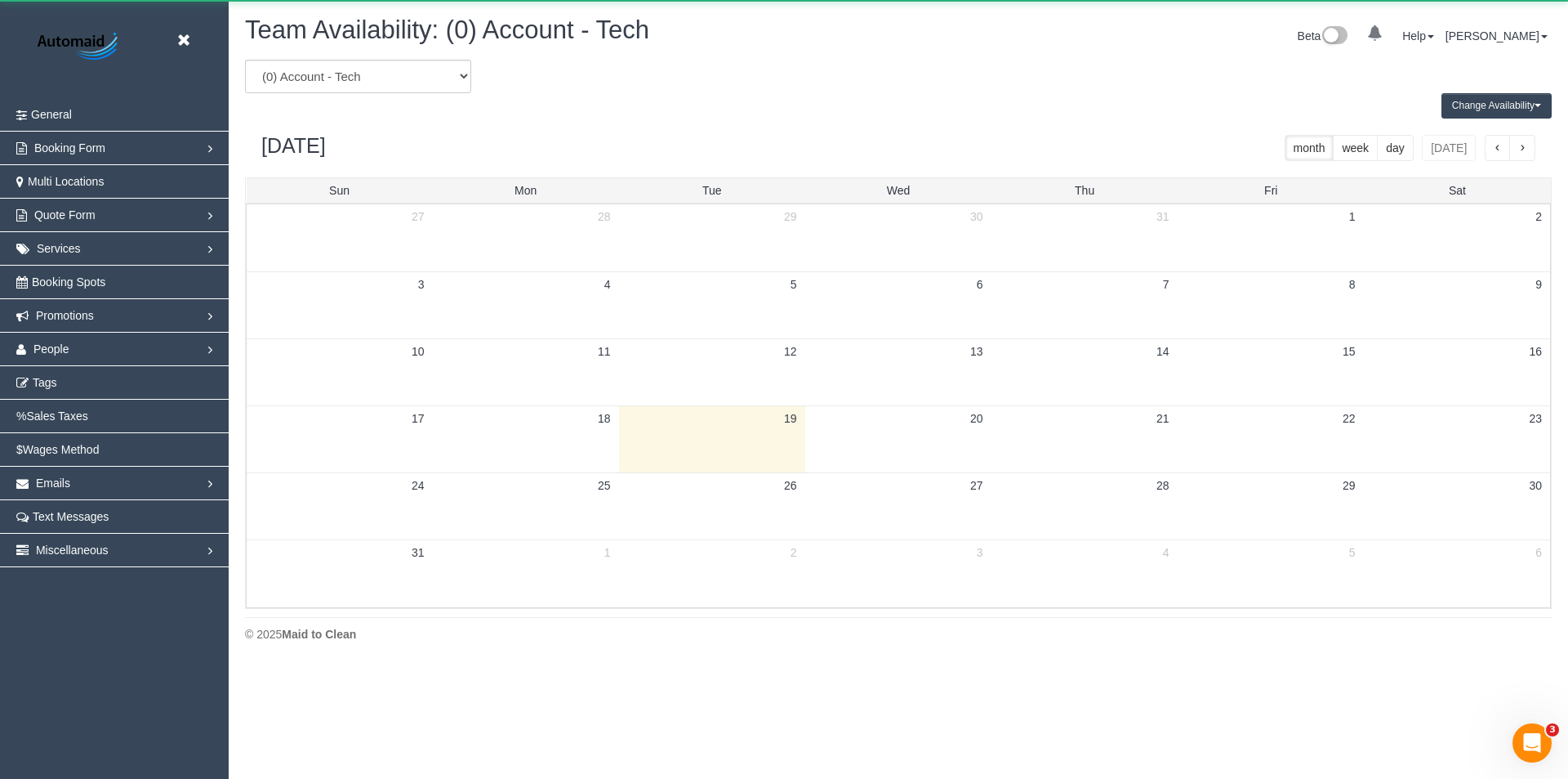
scroll to position [665, 1568]
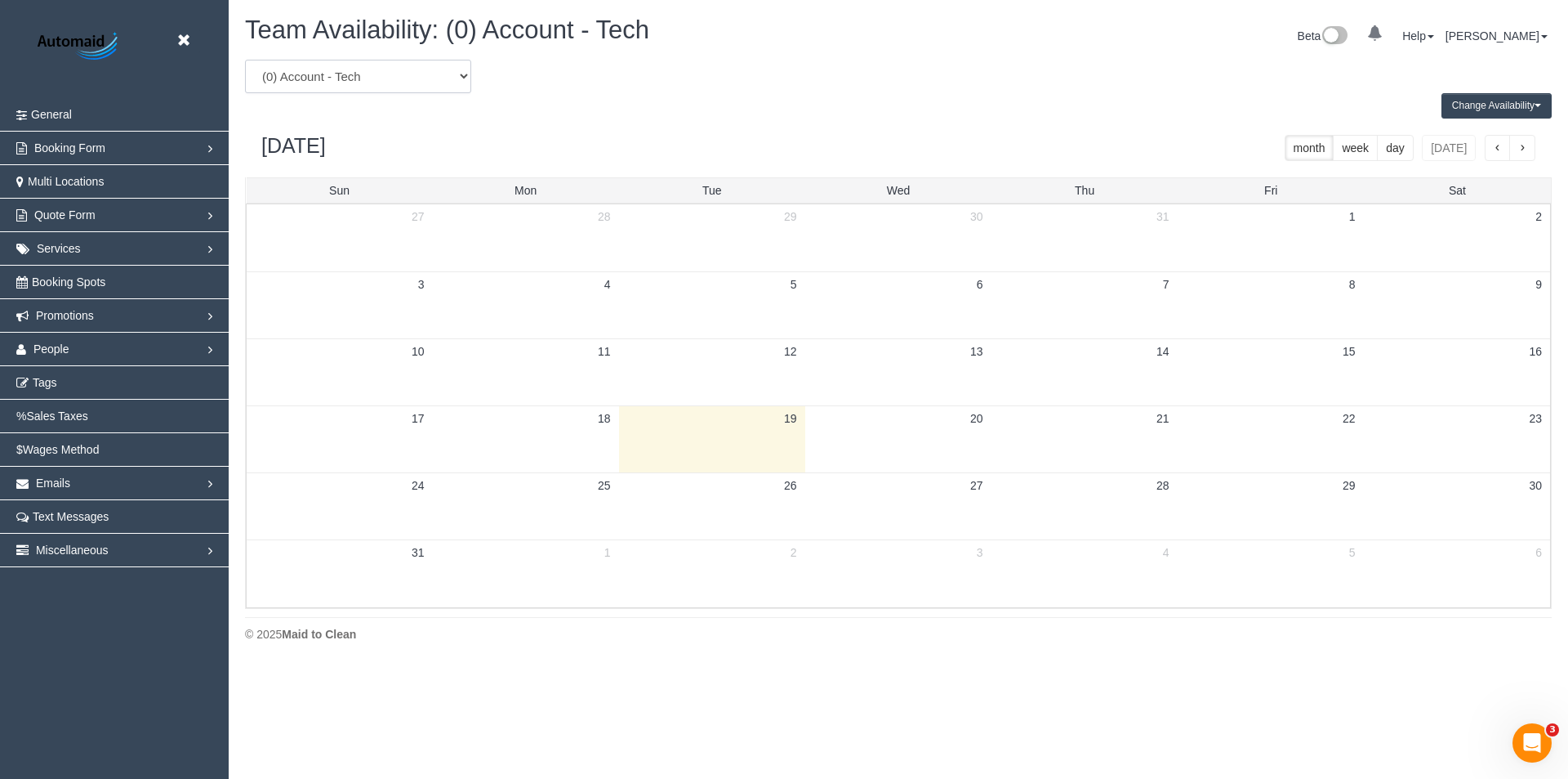
click at [388, 72] on select "(0) Account - Tech (0) Office (0) Raunak Test Account (1) Debbie Brodjanac (FT)…" at bounding box center [358, 76] width 226 height 34
select select "number:87332"
click at [245, 59] on select "(0) Account - Tech (0) Office (0) Raunak Test Account (1) Debbie Brodjanac (FT)…" at bounding box center [358, 76] width 226 height 34
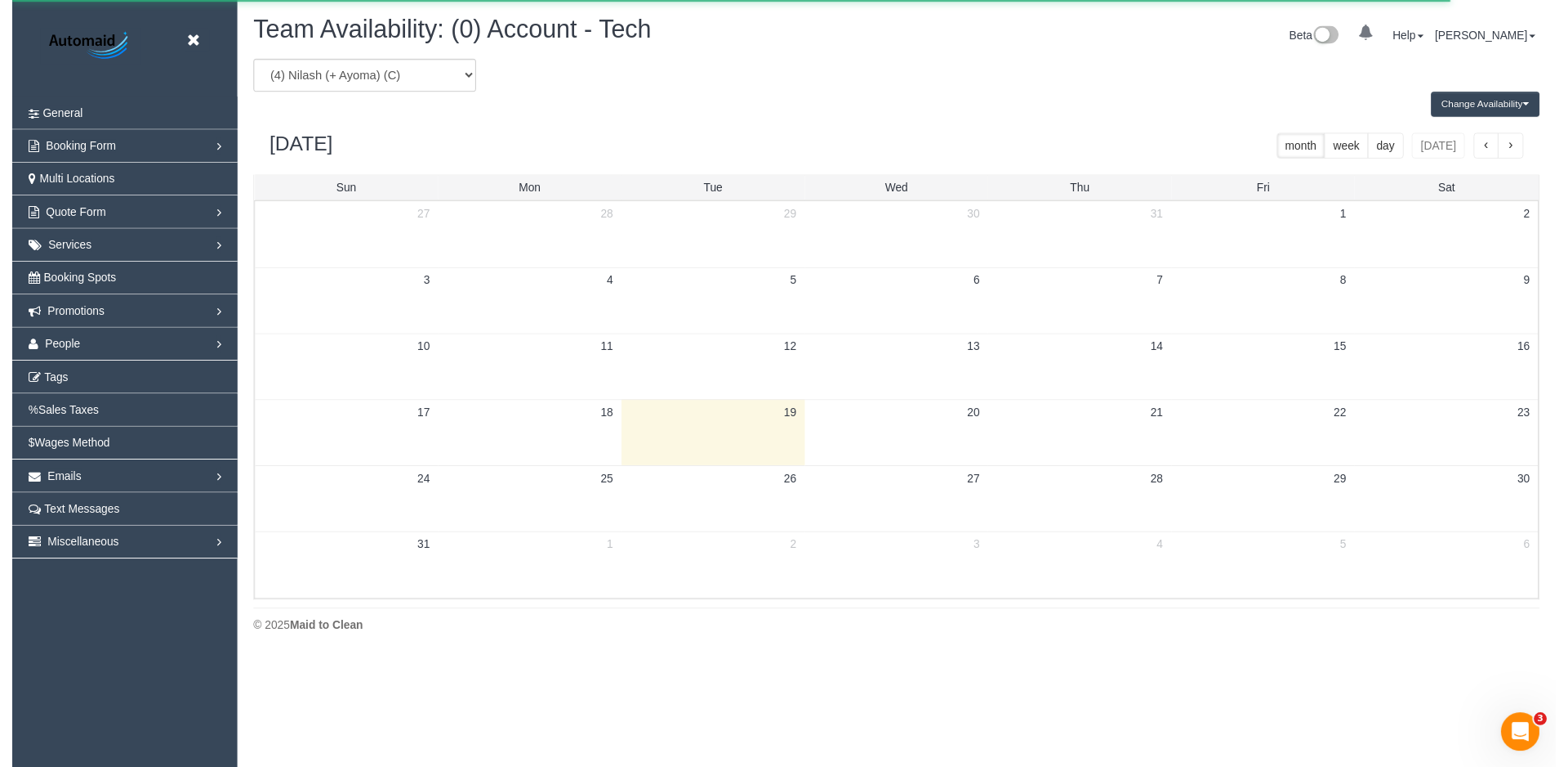
scroll to position [81069, 80120]
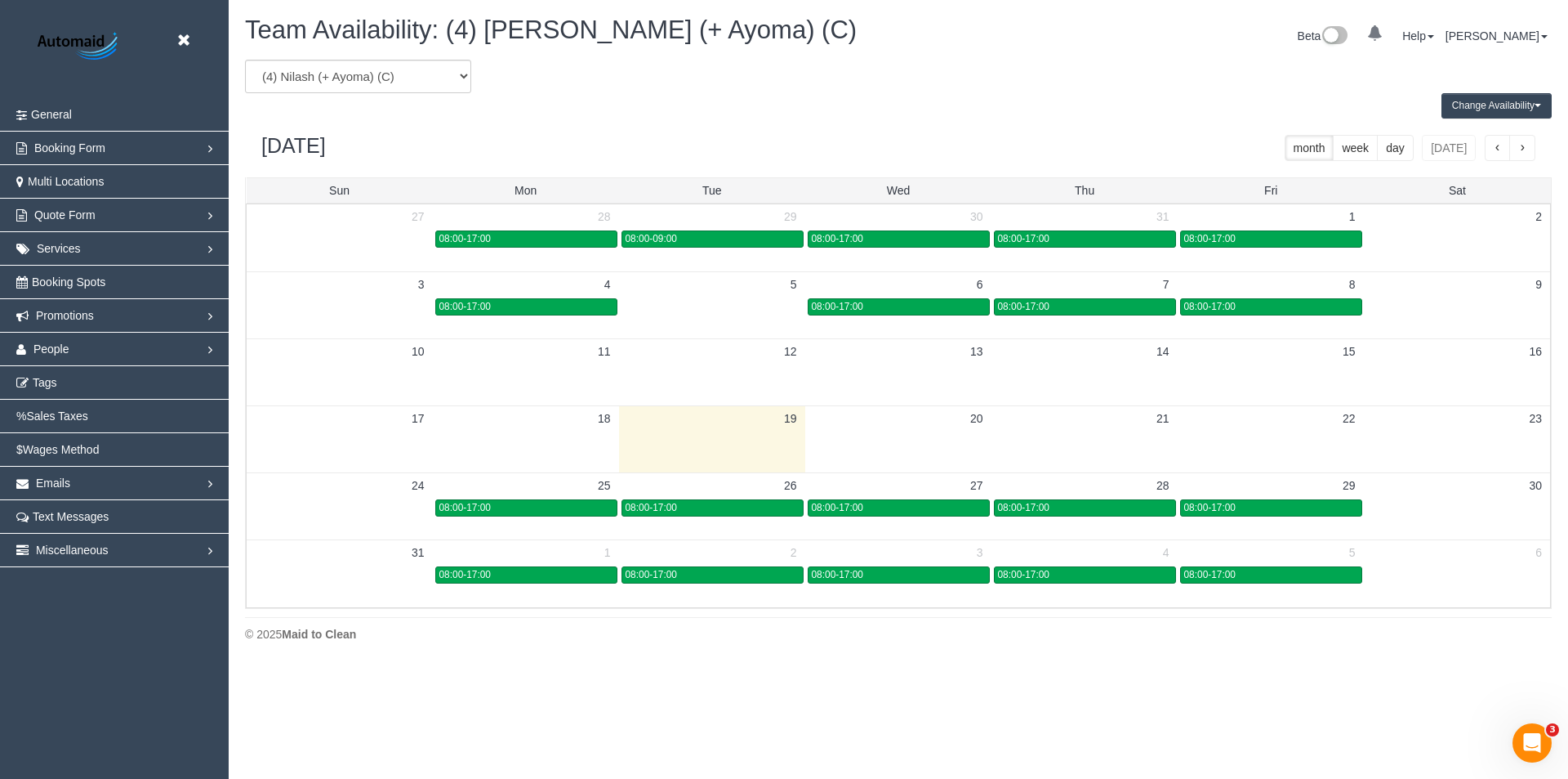
click at [1507, 109] on button "Change Availability" at bounding box center [1496, 106] width 110 height 25
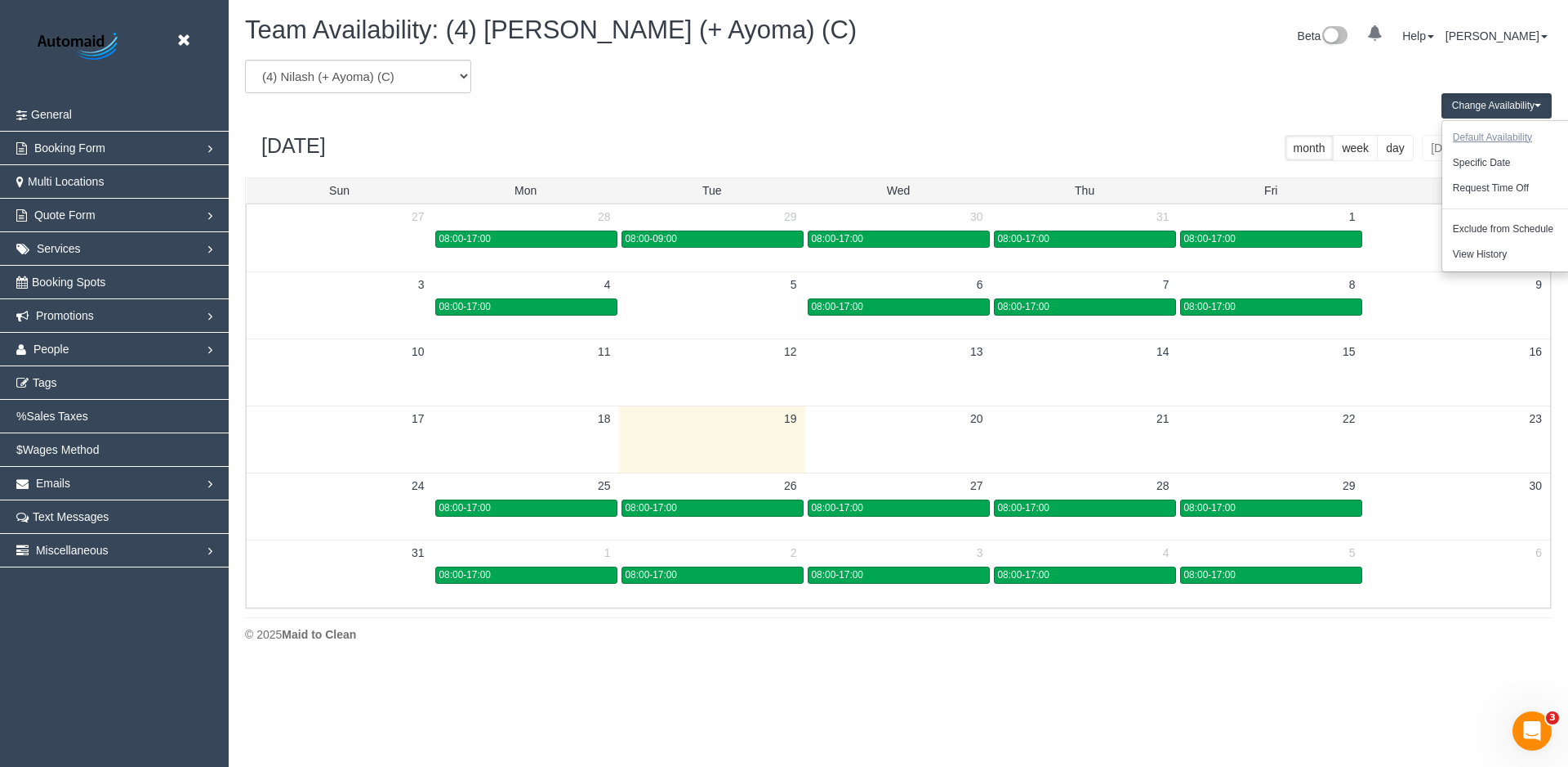
click at [1492, 131] on button "Default Availability" at bounding box center [1493, 138] width 101 height 25
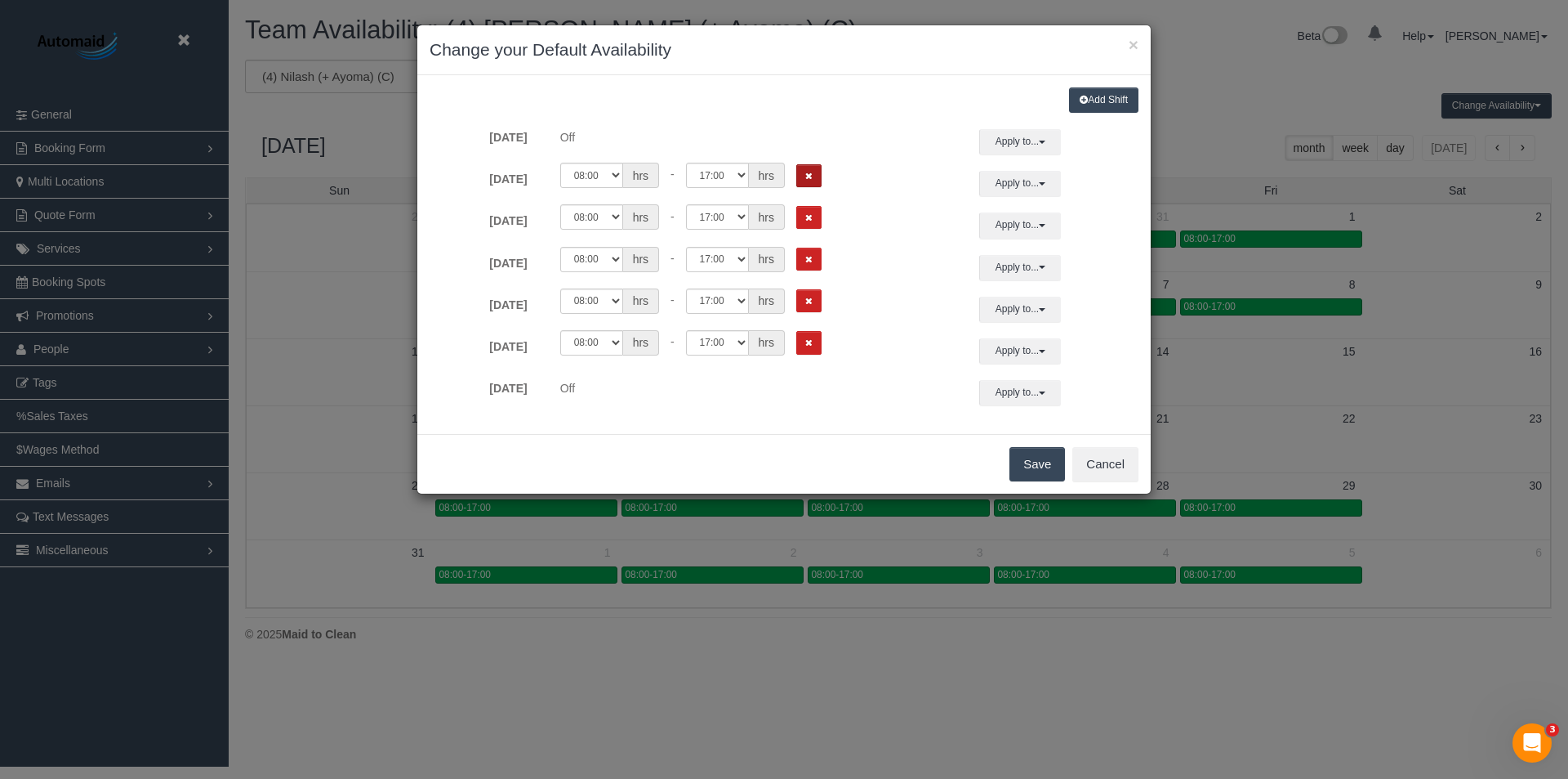
click at [802, 177] on button "Remove Shift" at bounding box center [809, 175] width 25 height 24
click at [806, 217] on icon "Remove Shift" at bounding box center [809, 218] width 8 height 9
click at [815, 257] on button "Remove Shift" at bounding box center [809, 259] width 25 height 24
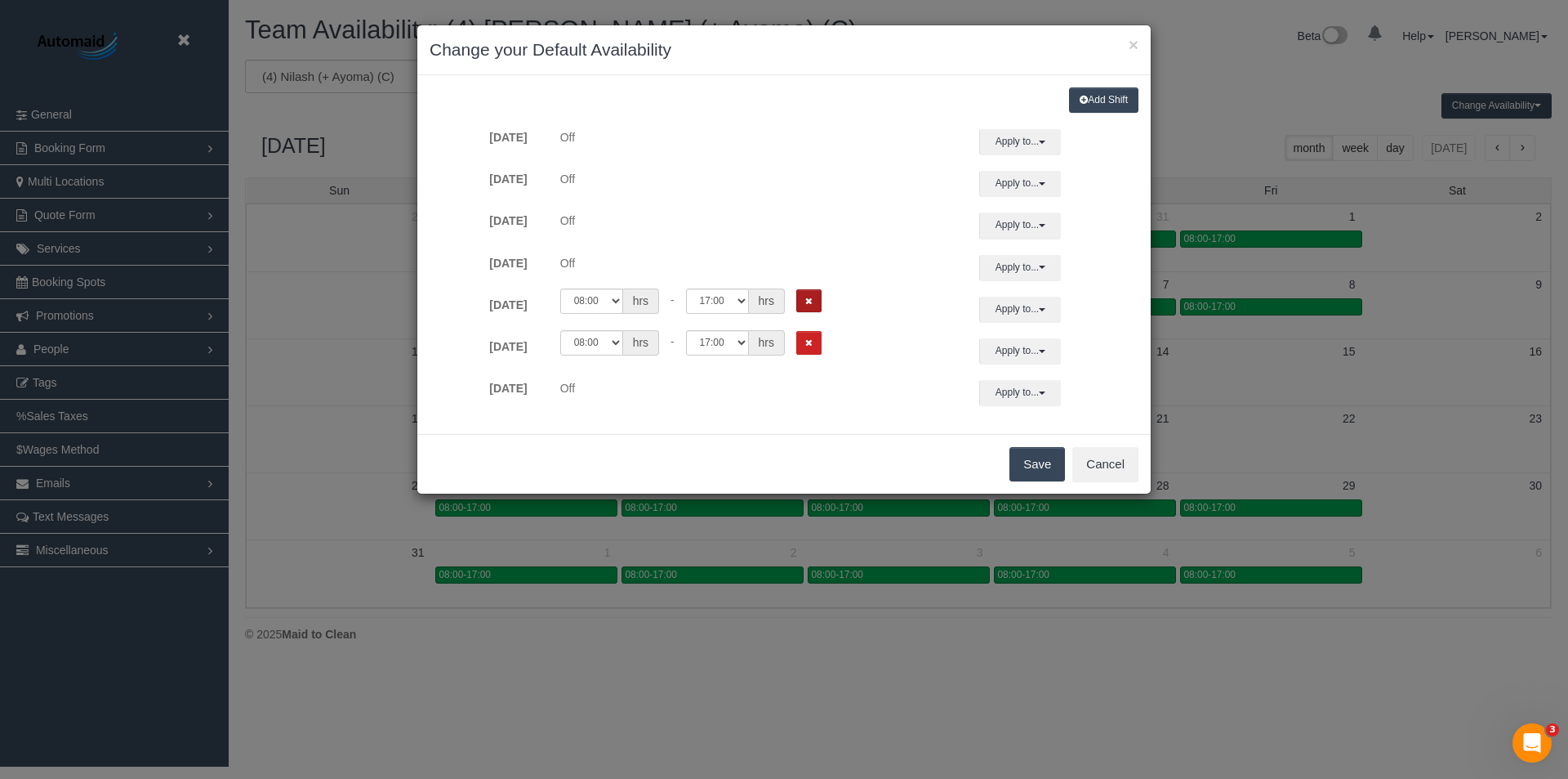
click at [817, 291] on button "Remove Shift" at bounding box center [809, 301] width 25 height 24
click at [817, 330] on div "00:00 00:05 00:10 00:15 00:20 00:25 00:30 00:35 00:40 00:45 00:50 00:55 01:00 0…" at bounding box center [754, 342] width 404 height 25
click at [822, 348] on div "00:00 00:05 00:10 00:15 00:20 00:25 00:30 00:35 00:40 00:45 00:50 00:55 01:00 0…" at bounding box center [754, 342] width 404 height 25
click at [816, 347] on button "Remove Shift" at bounding box center [809, 342] width 25 height 24
click at [1037, 450] on button "Save" at bounding box center [1037, 464] width 56 height 34
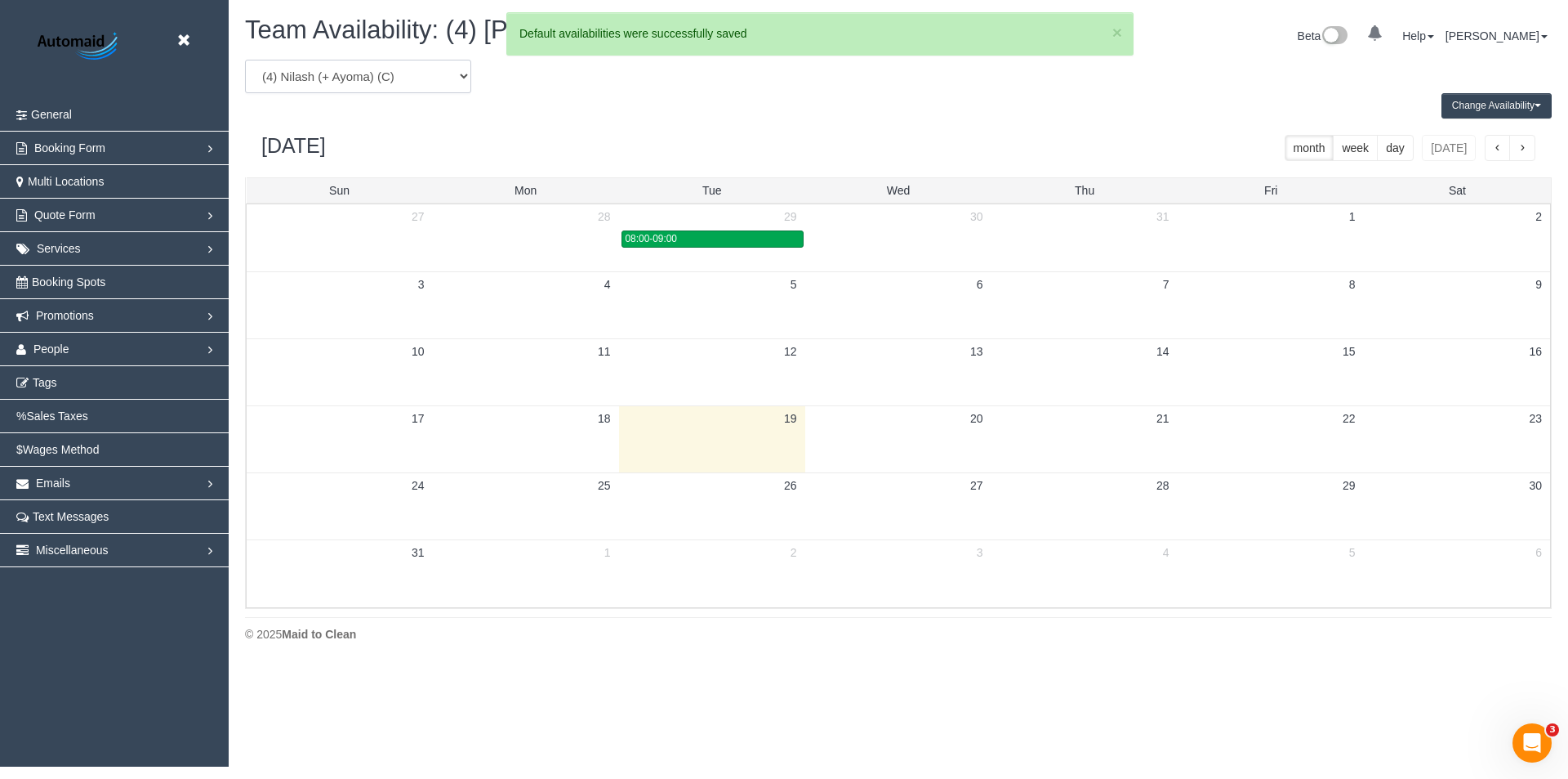
click at [362, 68] on select "(0) Account - Tech (0) Office (0) Raunak Test Account (1) Debbie Brodjanac (FT)…" at bounding box center [358, 76] width 226 height 34
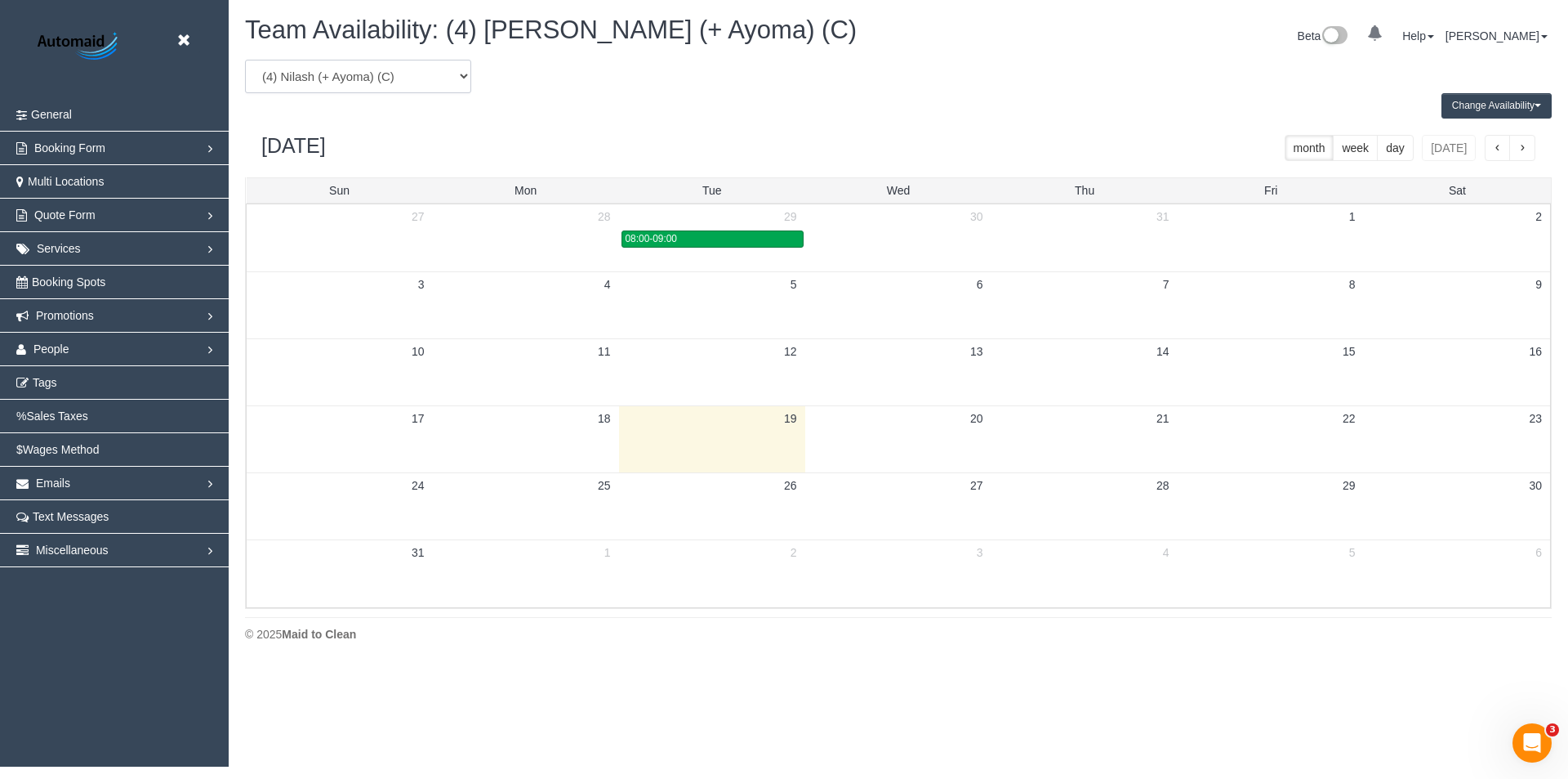
select select "number:57864"
click at [245, 59] on select "(0) Account - Tech (0) Office (0) Raunak Test Account (1) Debbie Brodjanac (FT)…" at bounding box center [358, 76] width 226 height 34
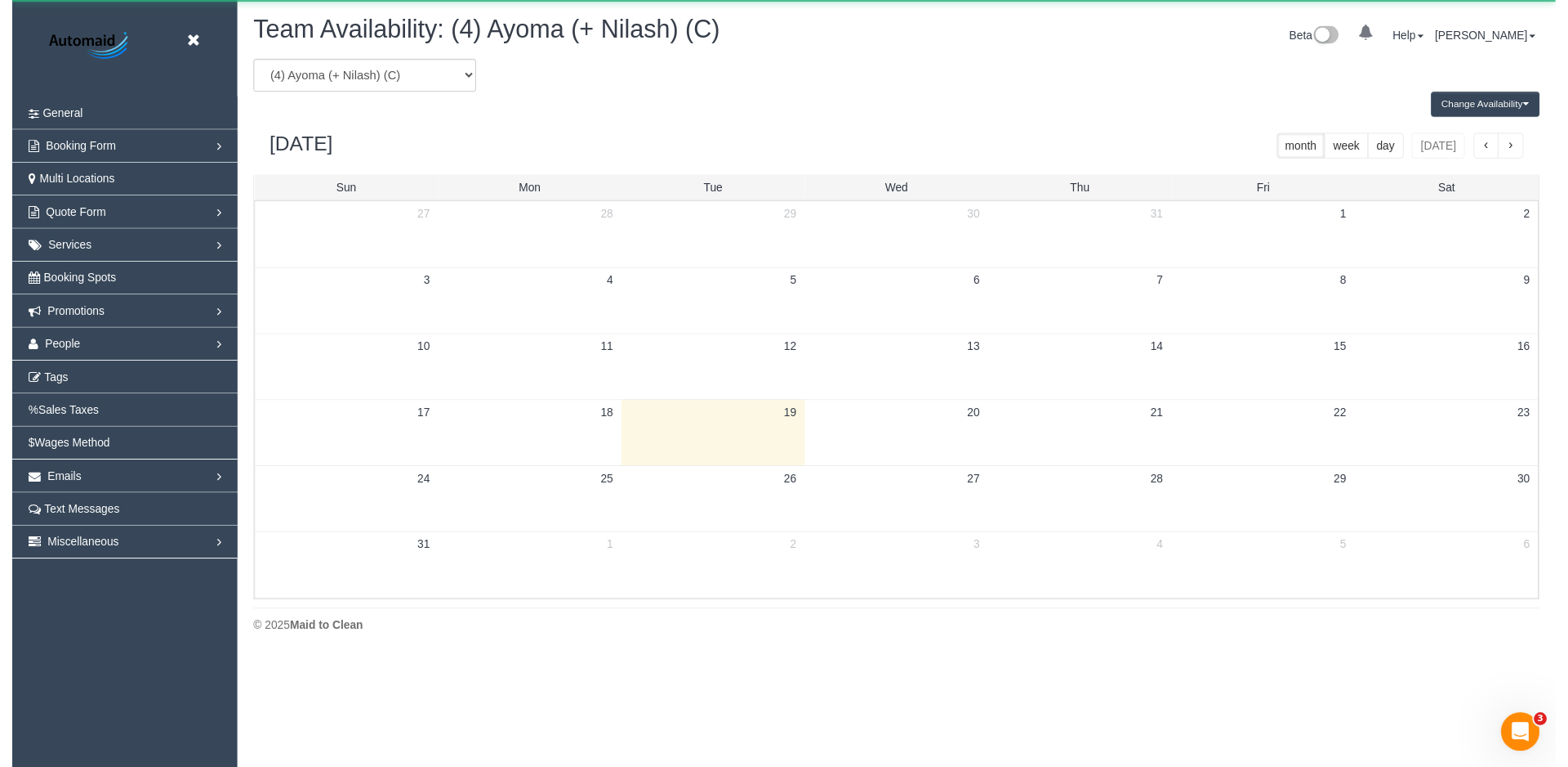
scroll to position [81069, 80120]
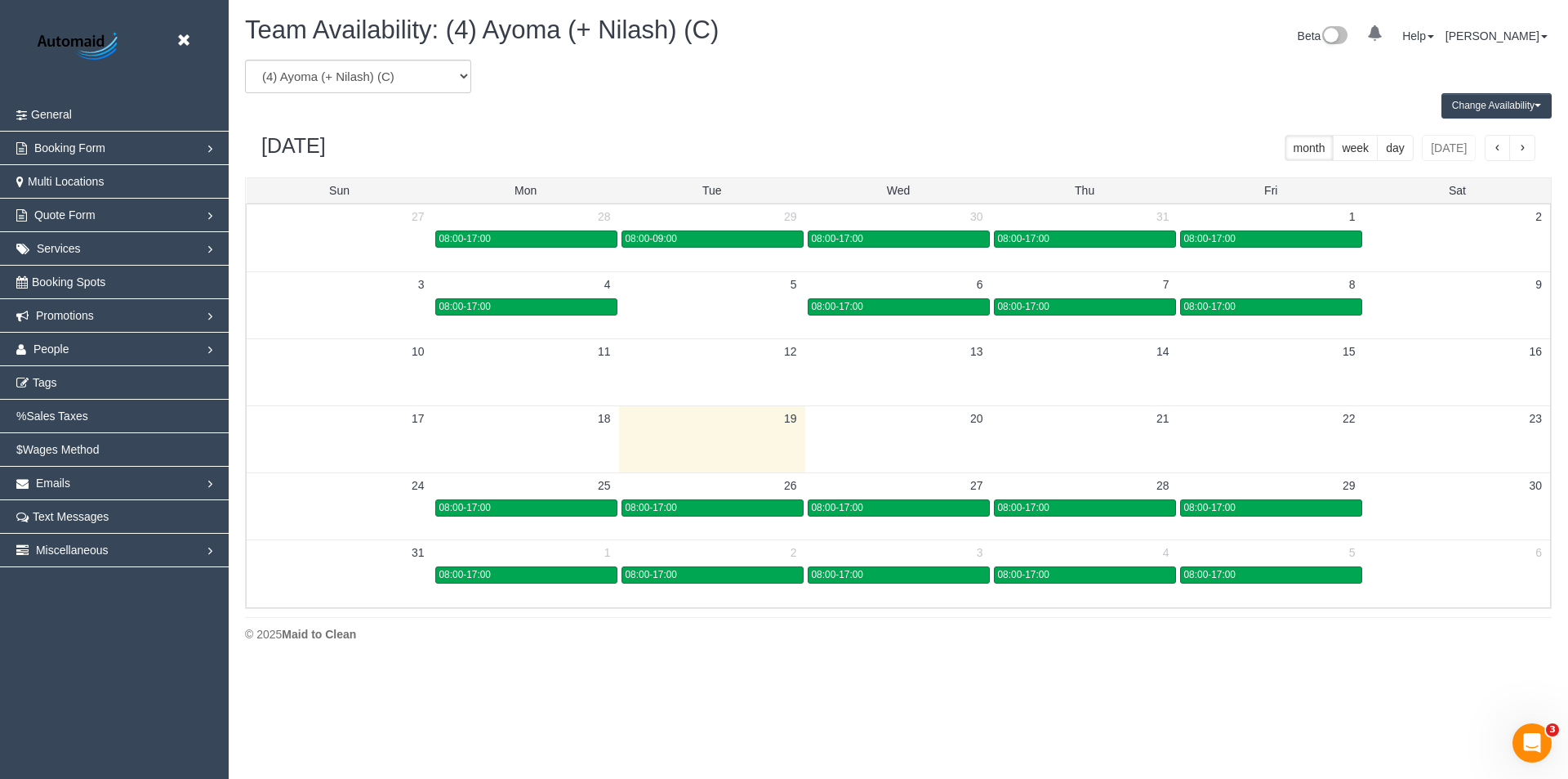
click at [1494, 105] on button "Change Availability" at bounding box center [1496, 106] width 110 height 25
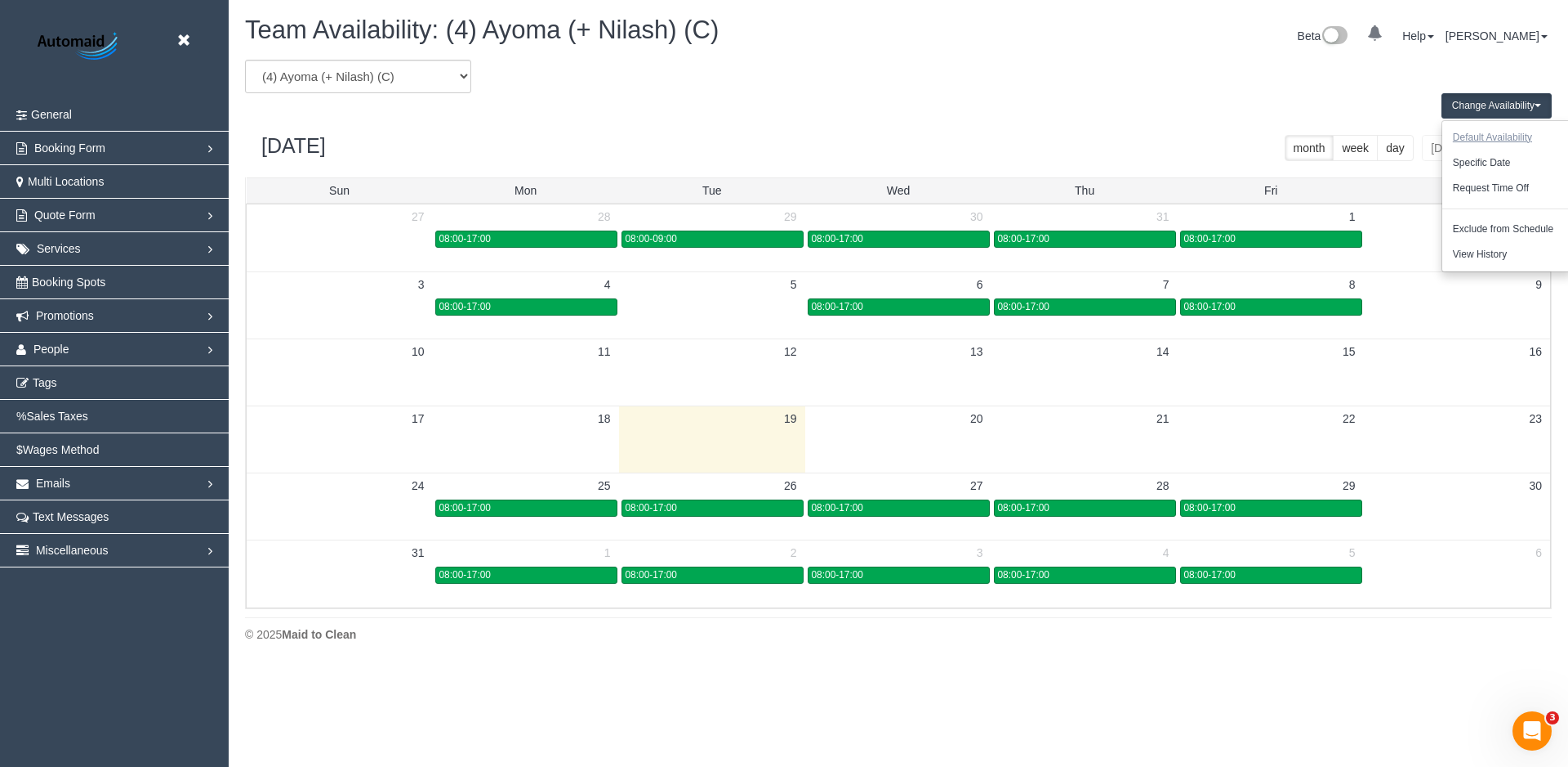
click at [1507, 136] on button "Default Availability" at bounding box center [1493, 138] width 101 height 25
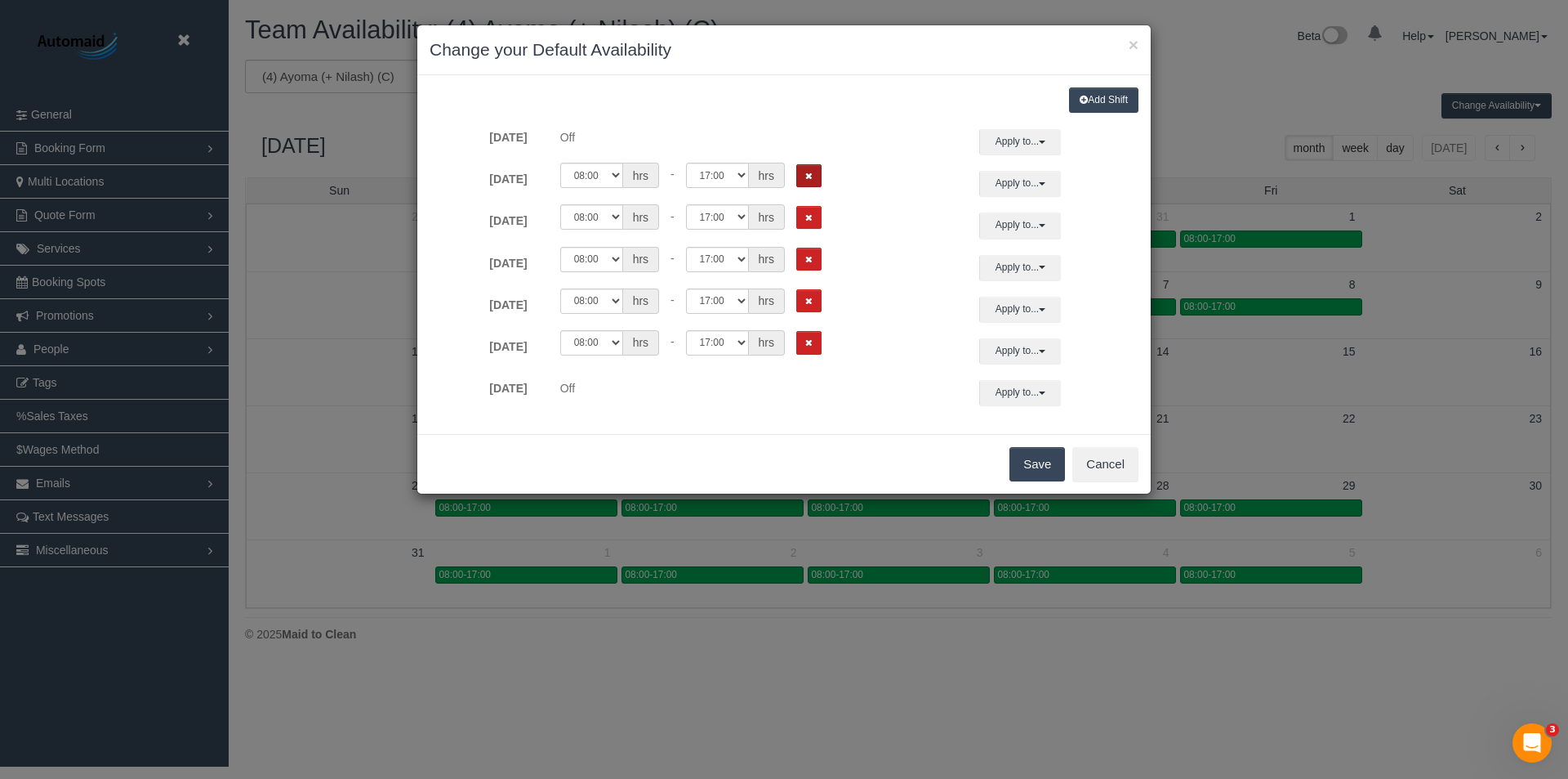
click at [805, 180] on button "Remove Shift" at bounding box center [809, 175] width 25 height 24
click at [807, 211] on button "Remove Shift" at bounding box center [809, 217] width 25 height 24
click at [813, 257] on button "Remove Shift" at bounding box center [809, 259] width 25 height 24
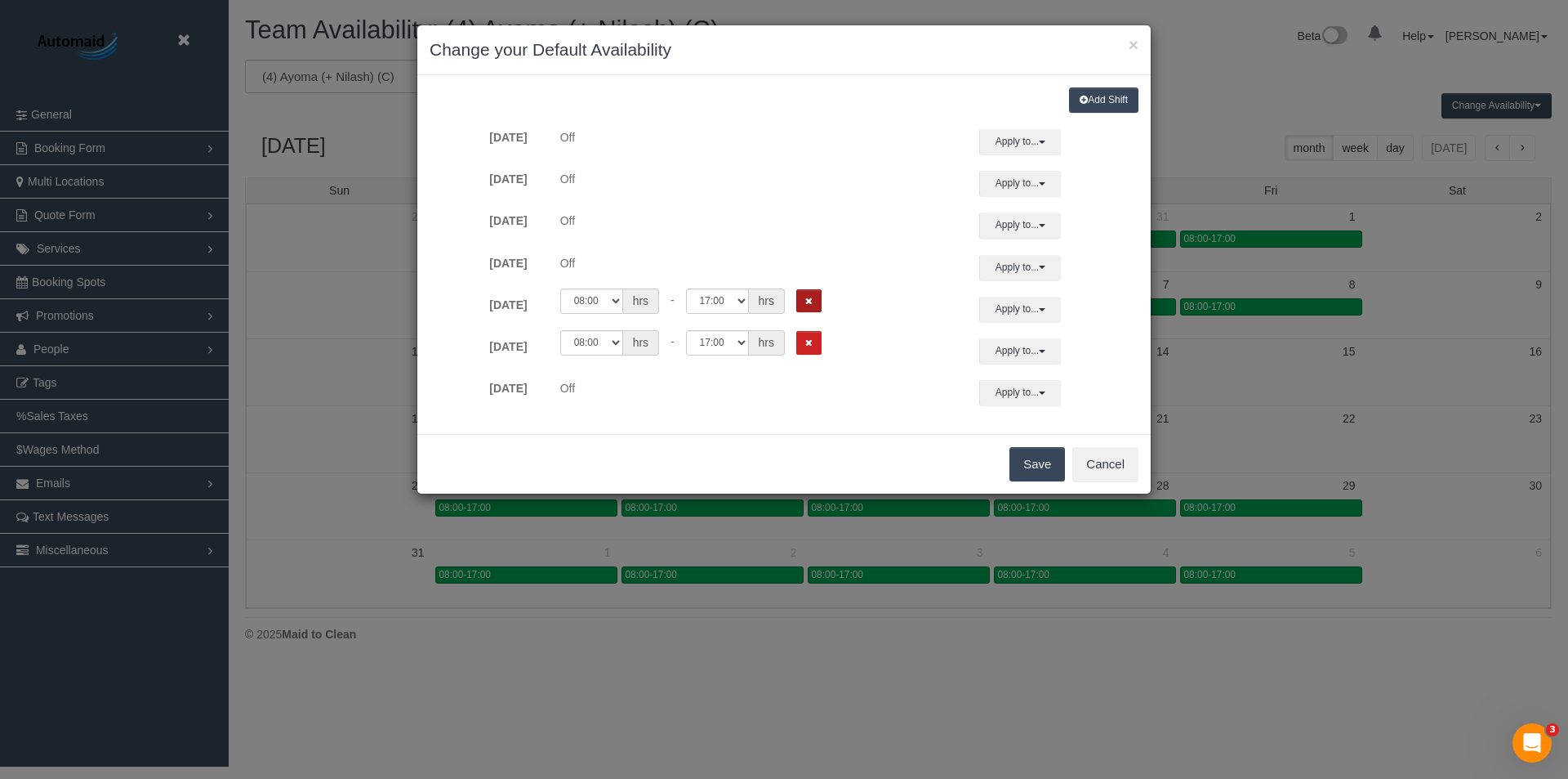
click at [815, 298] on button "Remove Shift" at bounding box center [809, 301] width 25 height 24
click at [819, 344] on button "Remove Shift" at bounding box center [809, 342] width 25 height 24
click at [1018, 466] on button "Save" at bounding box center [1037, 464] width 56 height 34
